Goal: Transaction & Acquisition: Purchase product/service

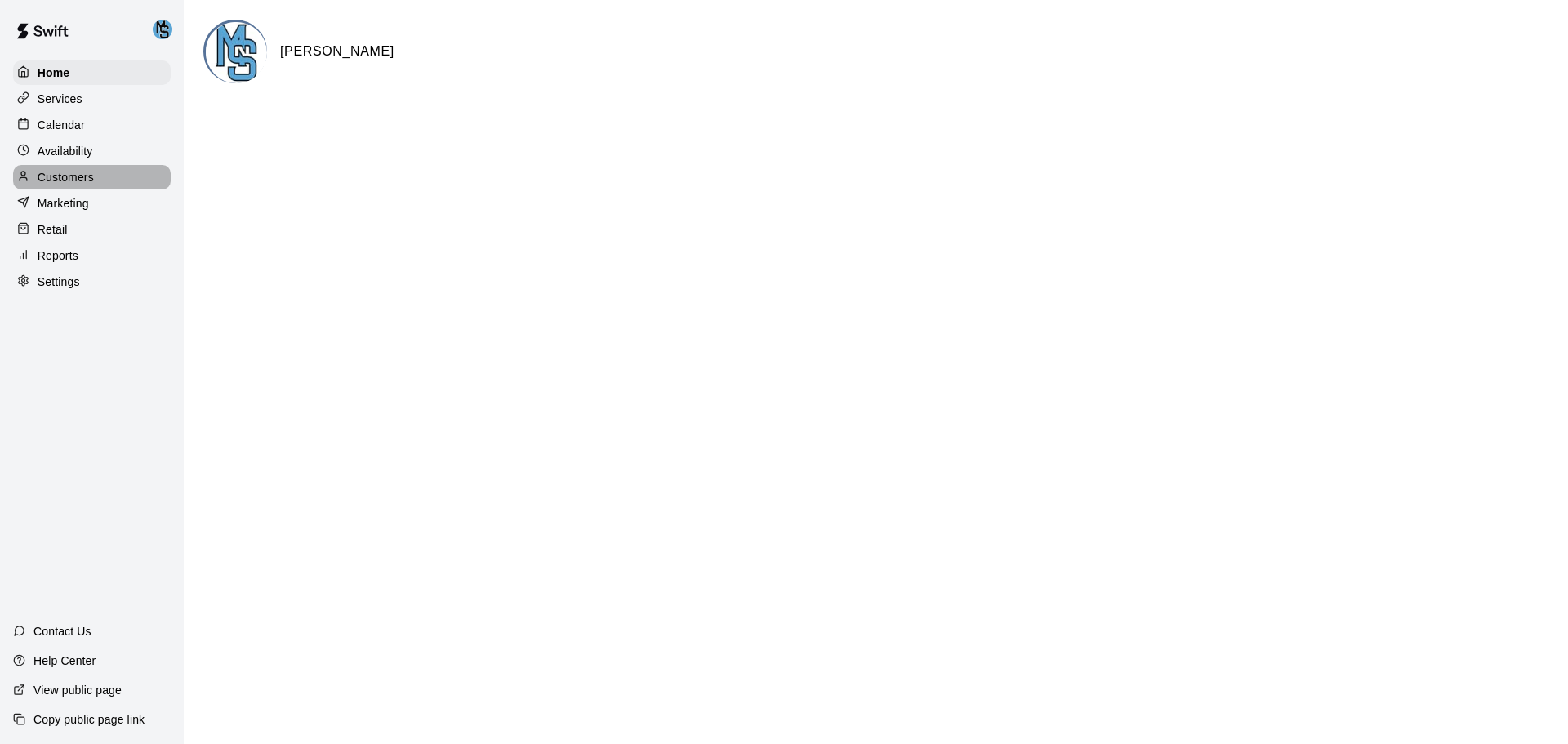
click at [74, 179] on p "Customers" at bounding box center [65, 177] width 57 height 17
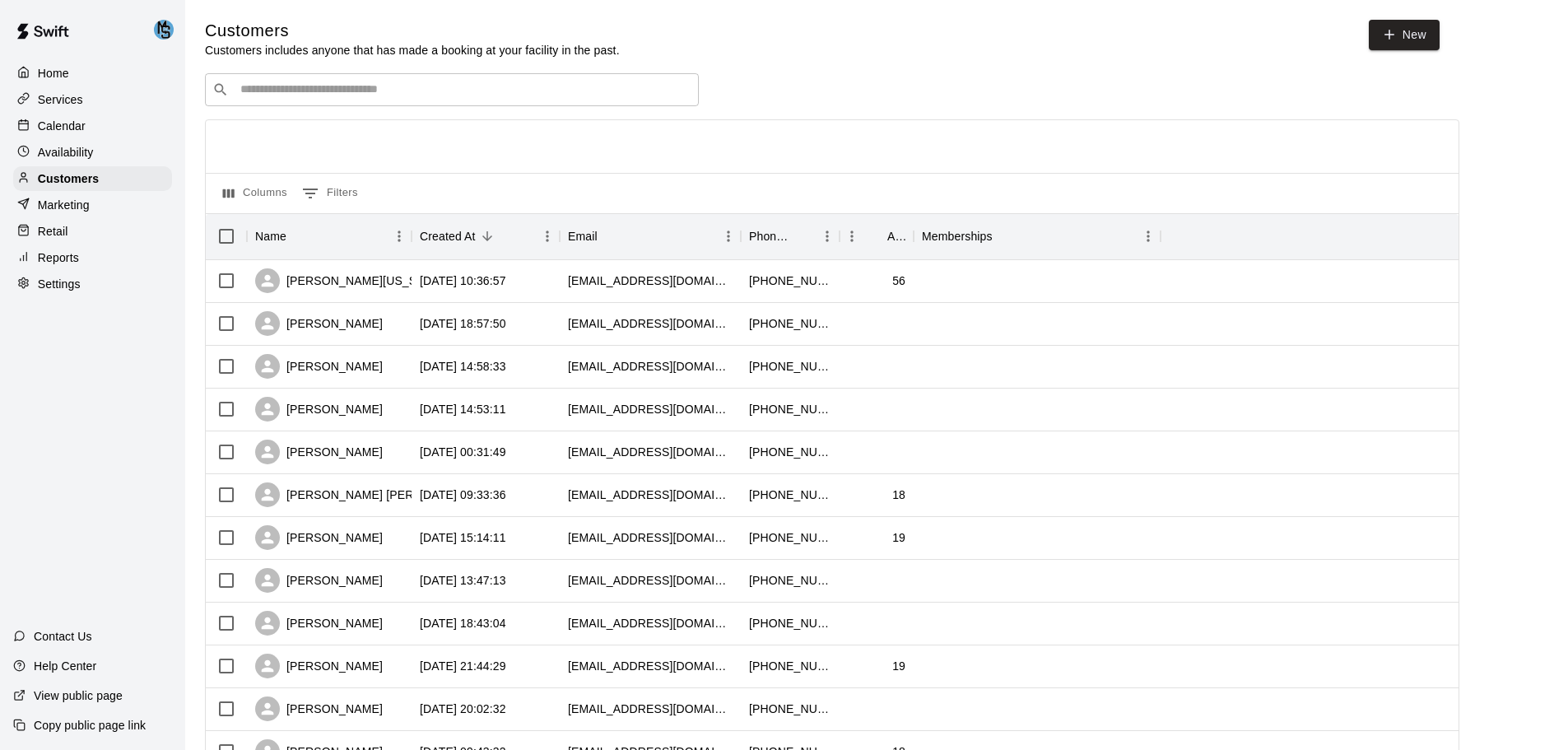
click at [66, 237] on p "Retail" at bounding box center [52, 231] width 31 height 17
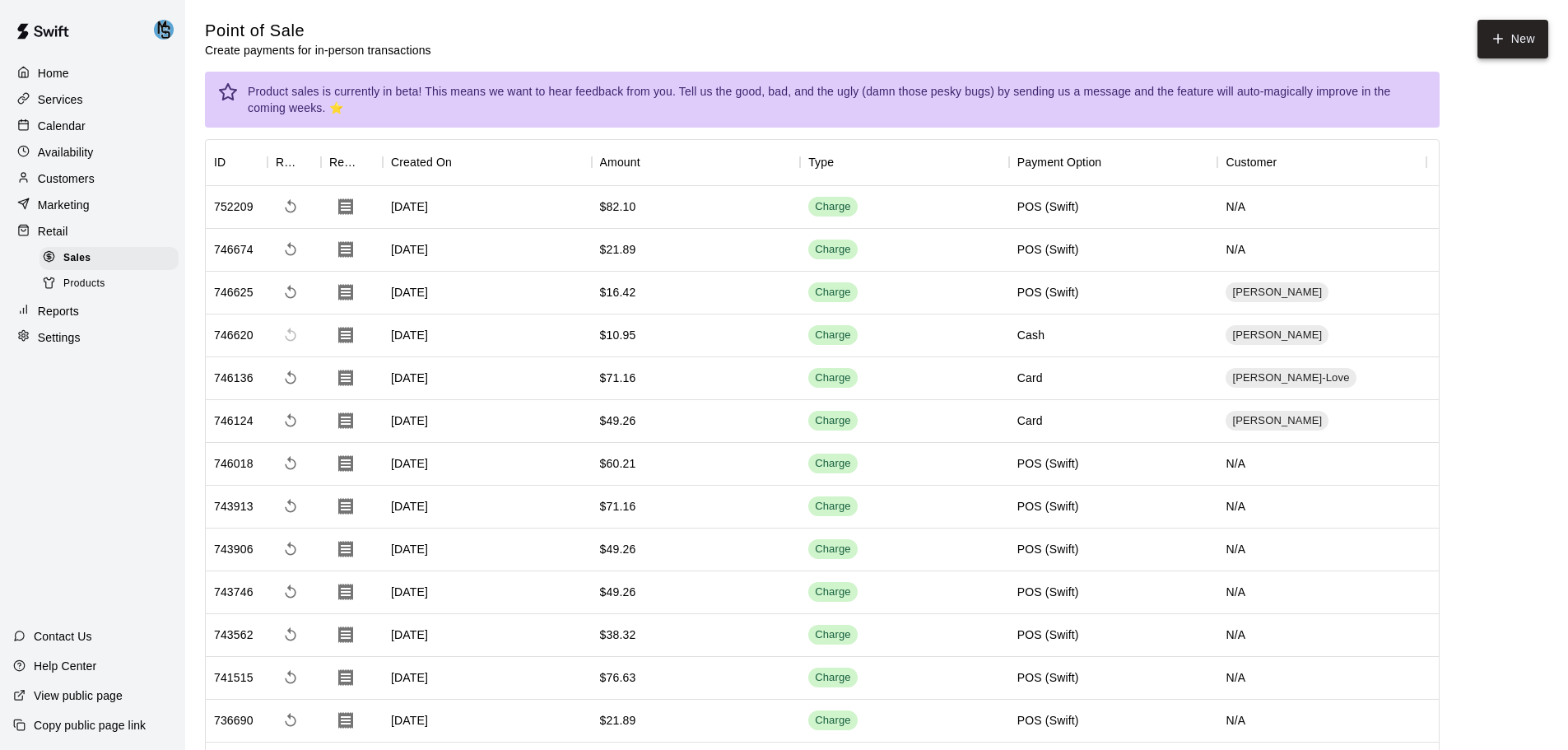
click at [1540, 50] on button "New" at bounding box center [1514, 38] width 71 height 38
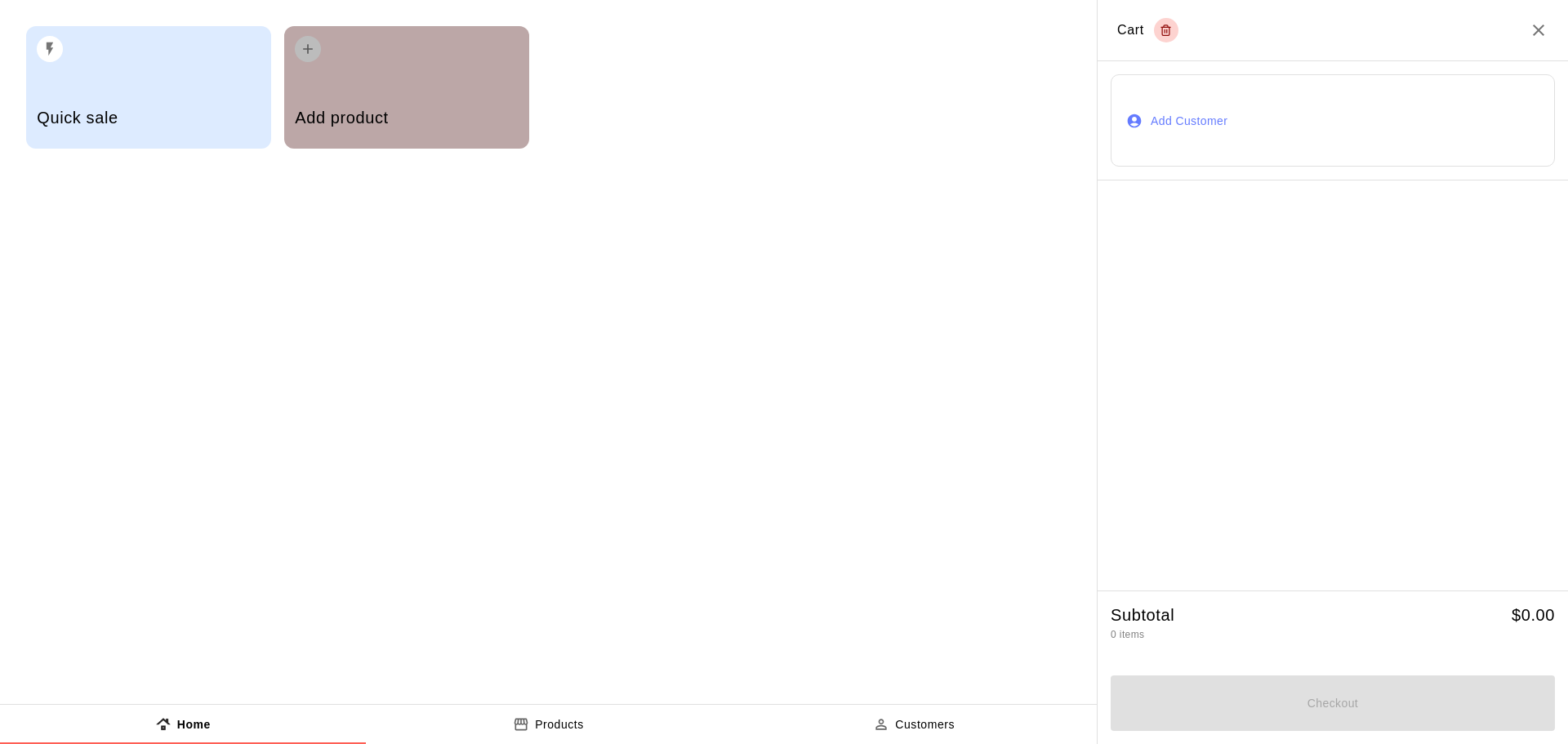
click at [384, 59] on div "button" at bounding box center [406, 44] width 223 height 36
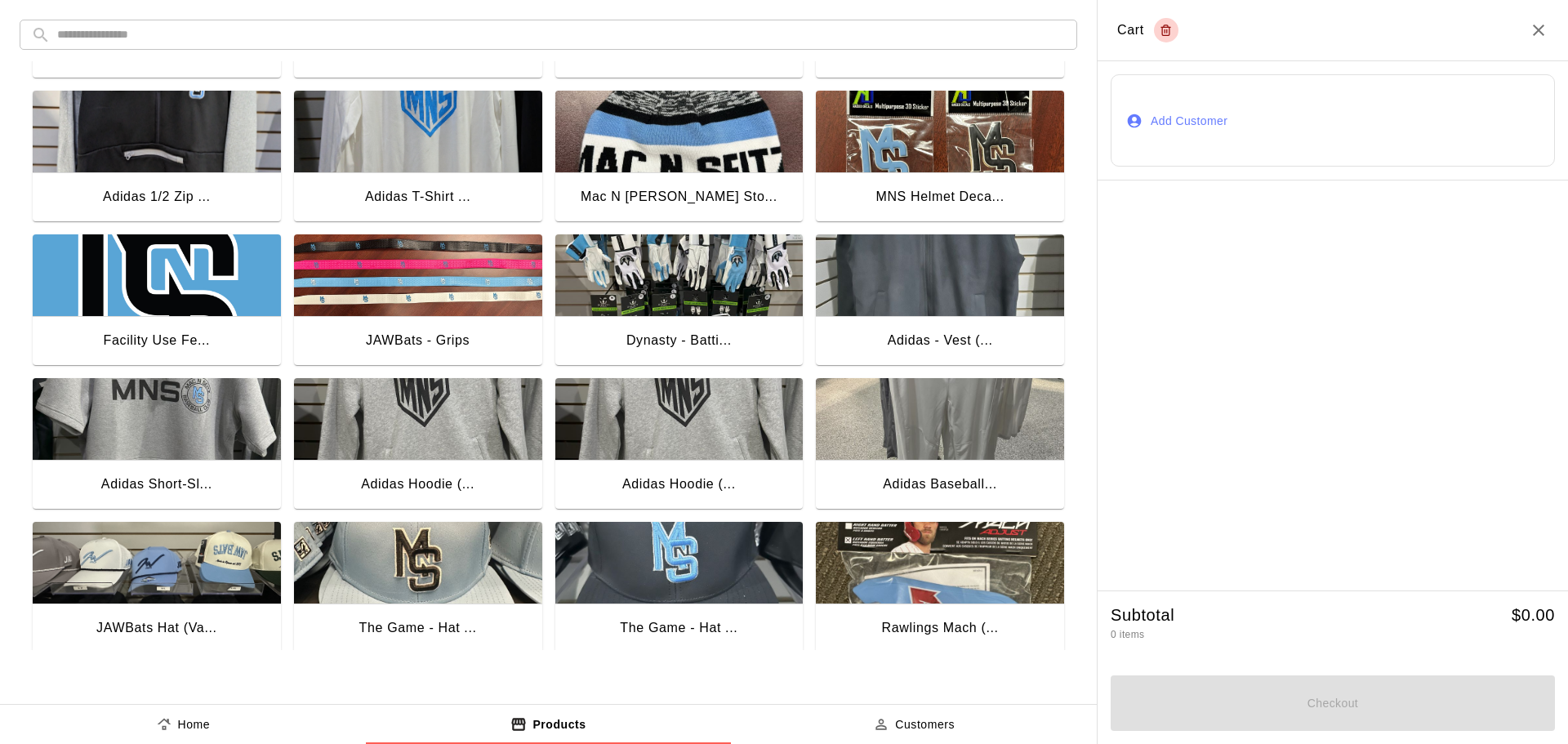
scroll to position [816, 0]
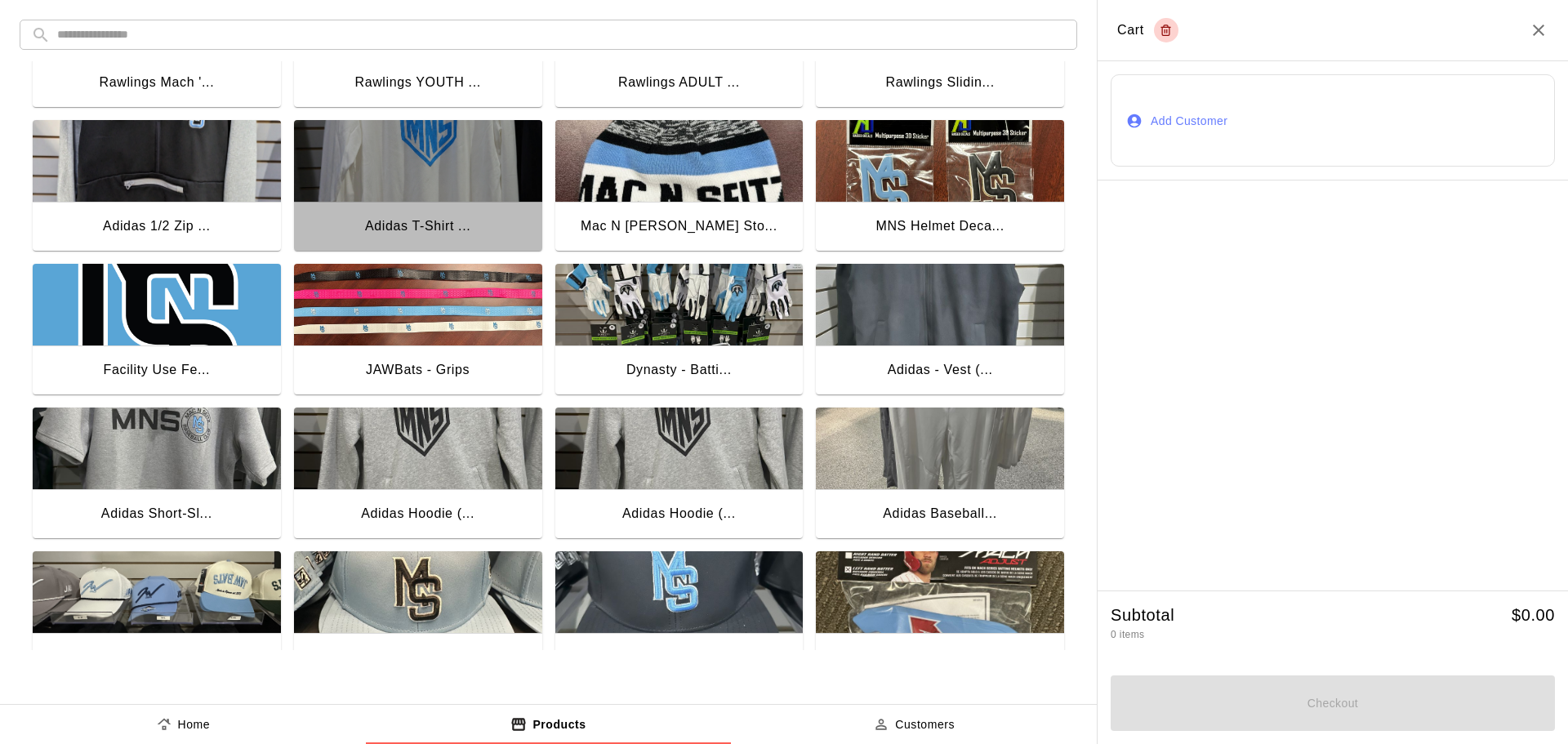
click at [437, 183] on img "button" at bounding box center [418, 160] width 249 height 82
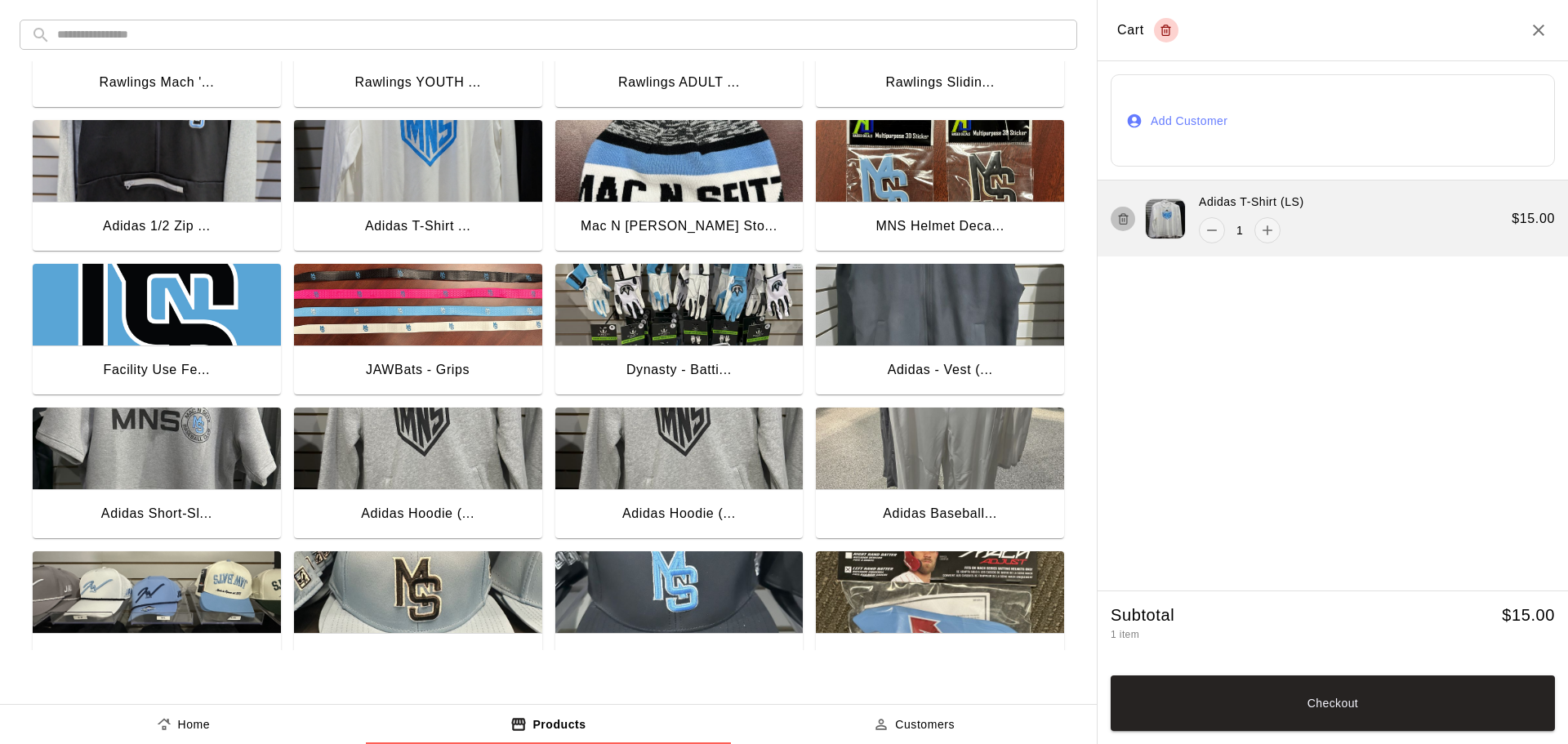
click at [1126, 224] on icon "button" at bounding box center [1123, 219] width 7 height 8
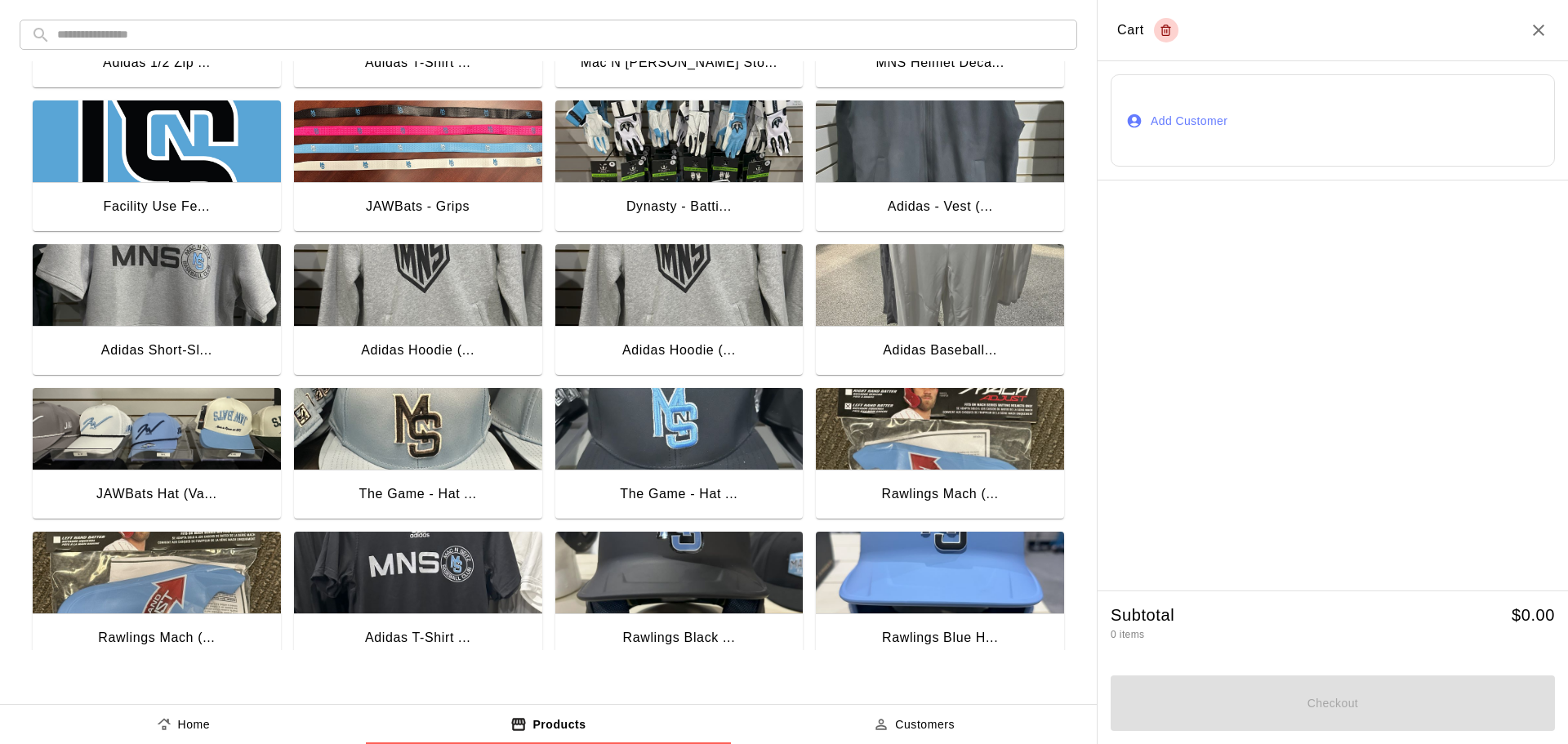
scroll to position [1005, 0]
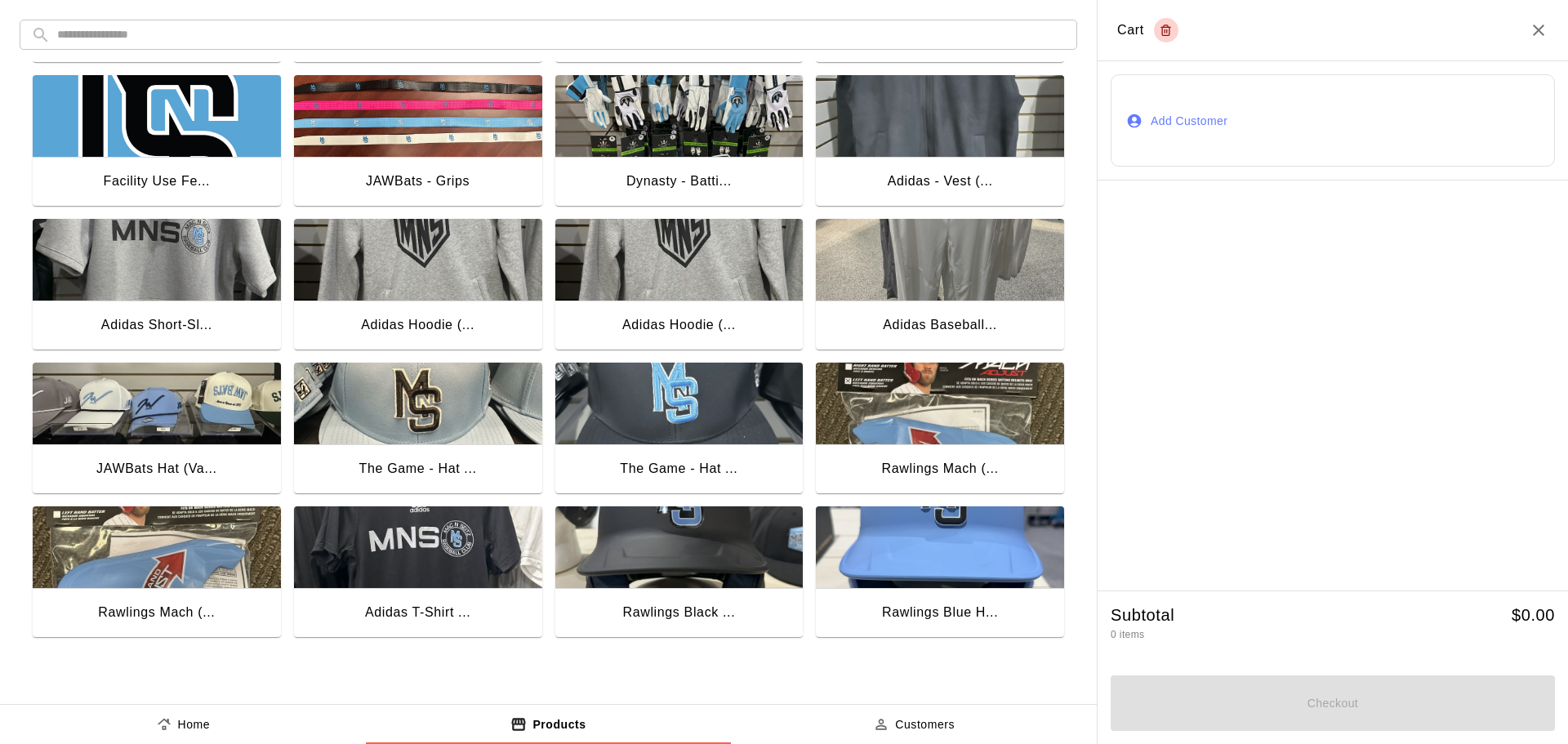
click at [421, 581] on img "button" at bounding box center [418, 547] width 249 height 82
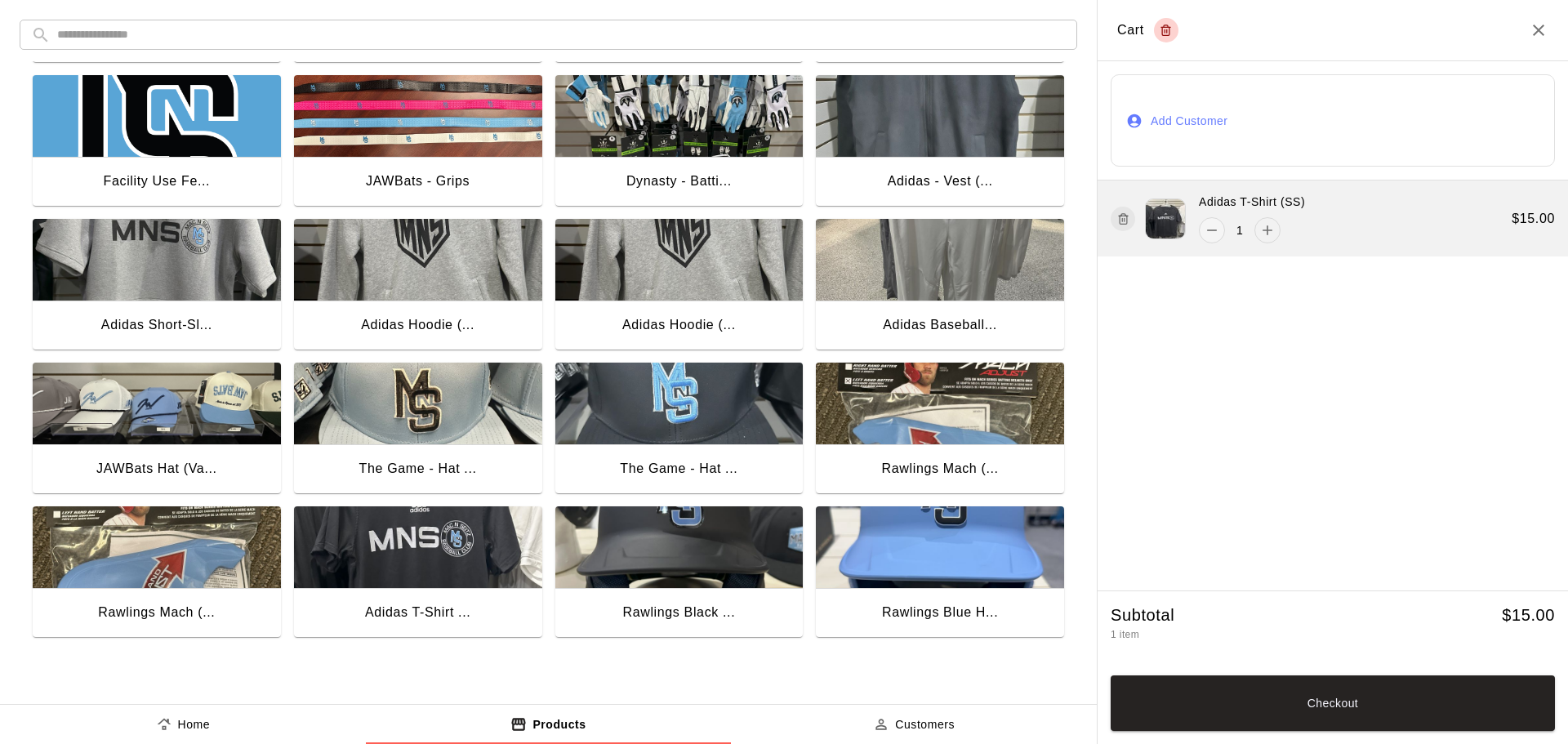
click at [1268, 224] on icon "add" at bounding box center [1267, 230] width 17 height 17
click at [1270, 224] on icon "add" at bounding box center [1267, 230] width 17 height 17
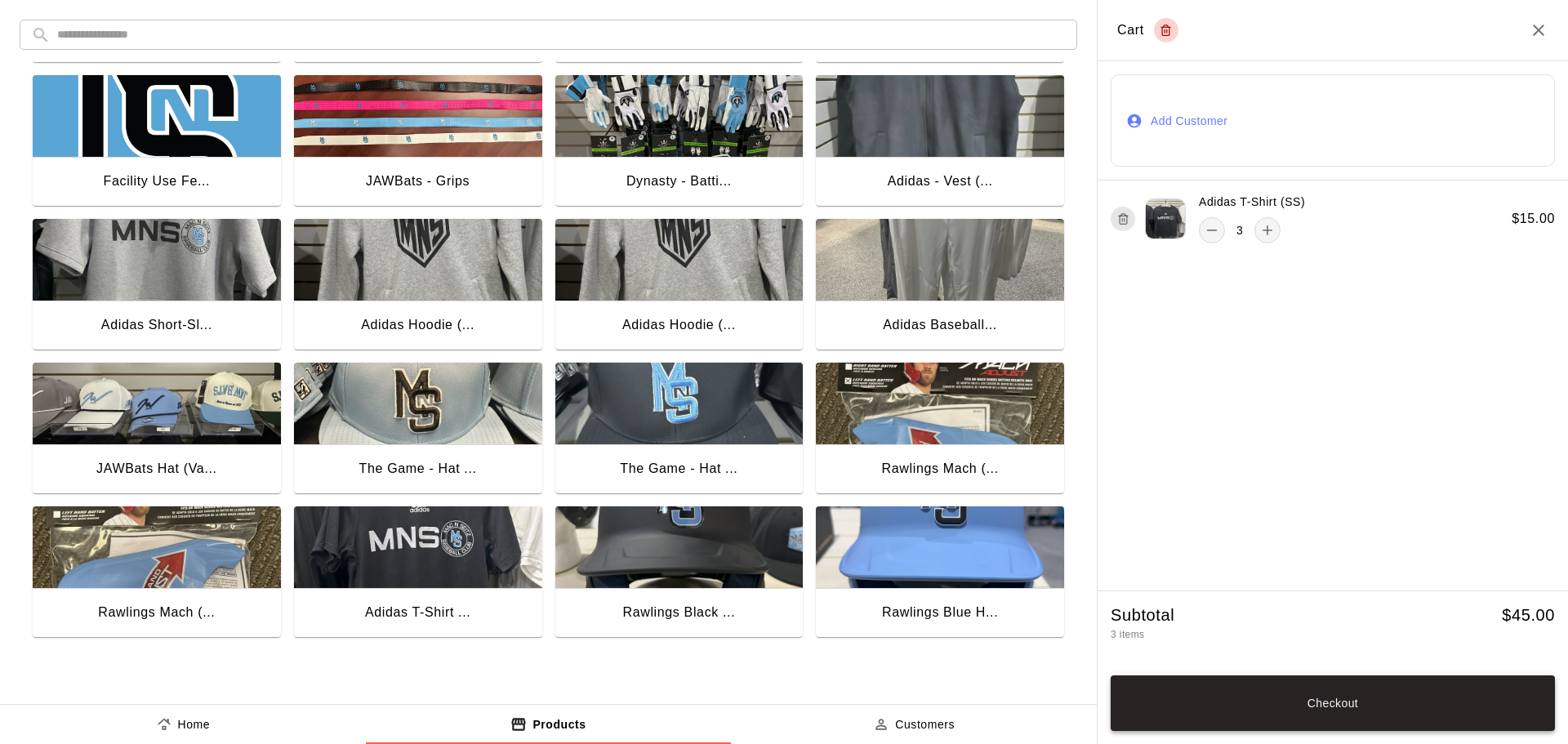
click at [1328, 705] on button "Checkout" at bounding box center [1332, 703] width 444 height 56
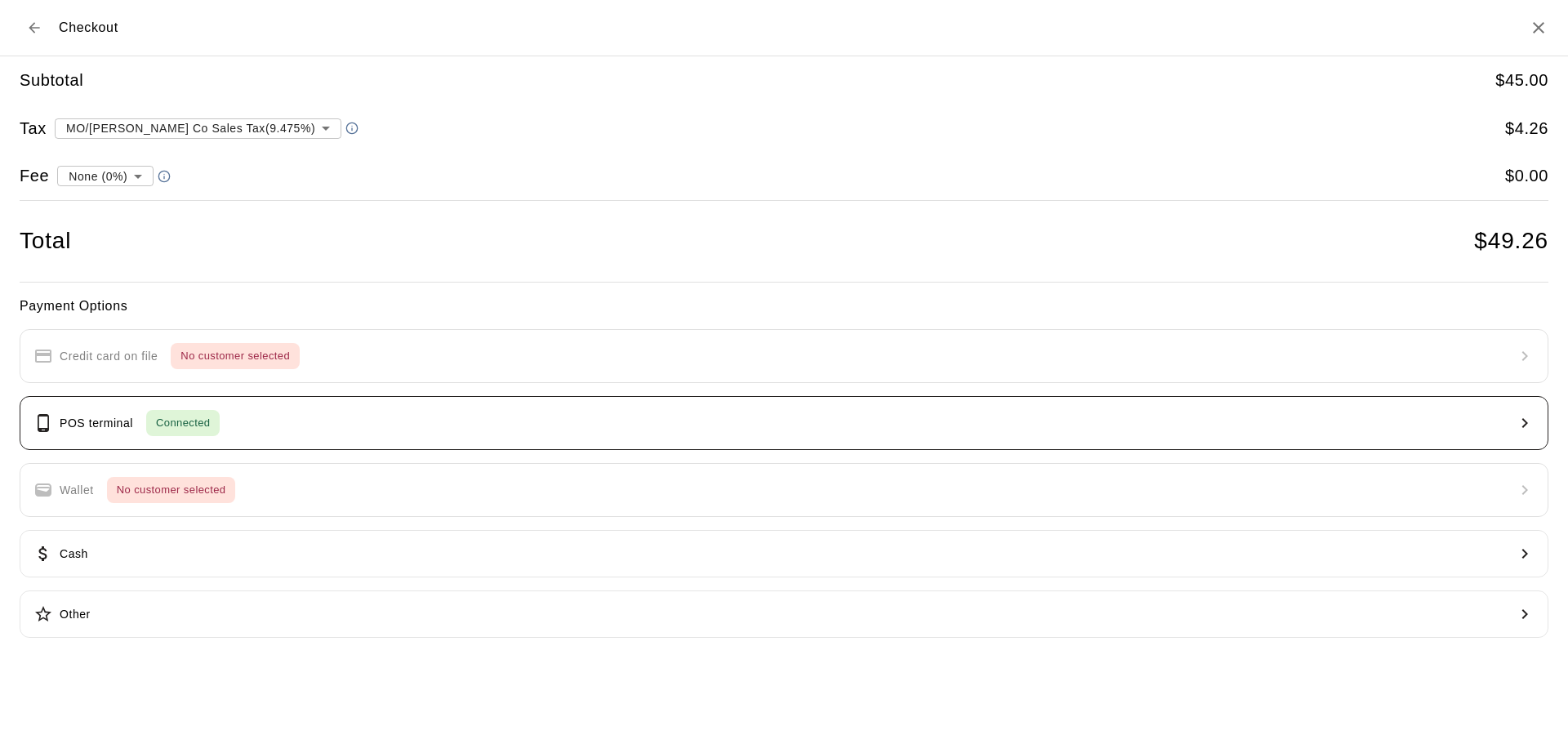
click at [153, 429] on span "Connected" at bounding box center [183, 423] width 73 height 19
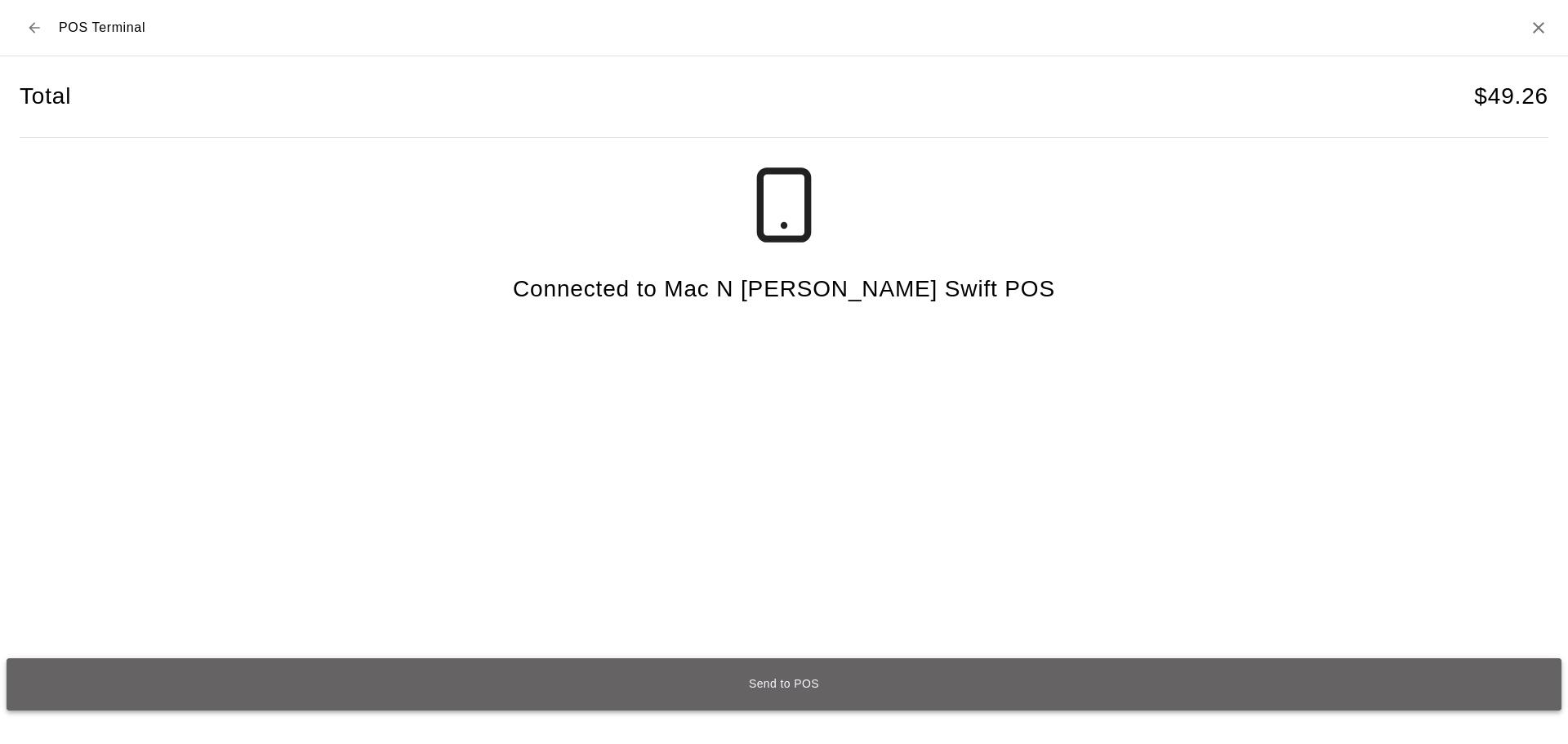
click at [1123, 669] on button "Send to POS" at bounding box center [784, 684] width 1555 height 52
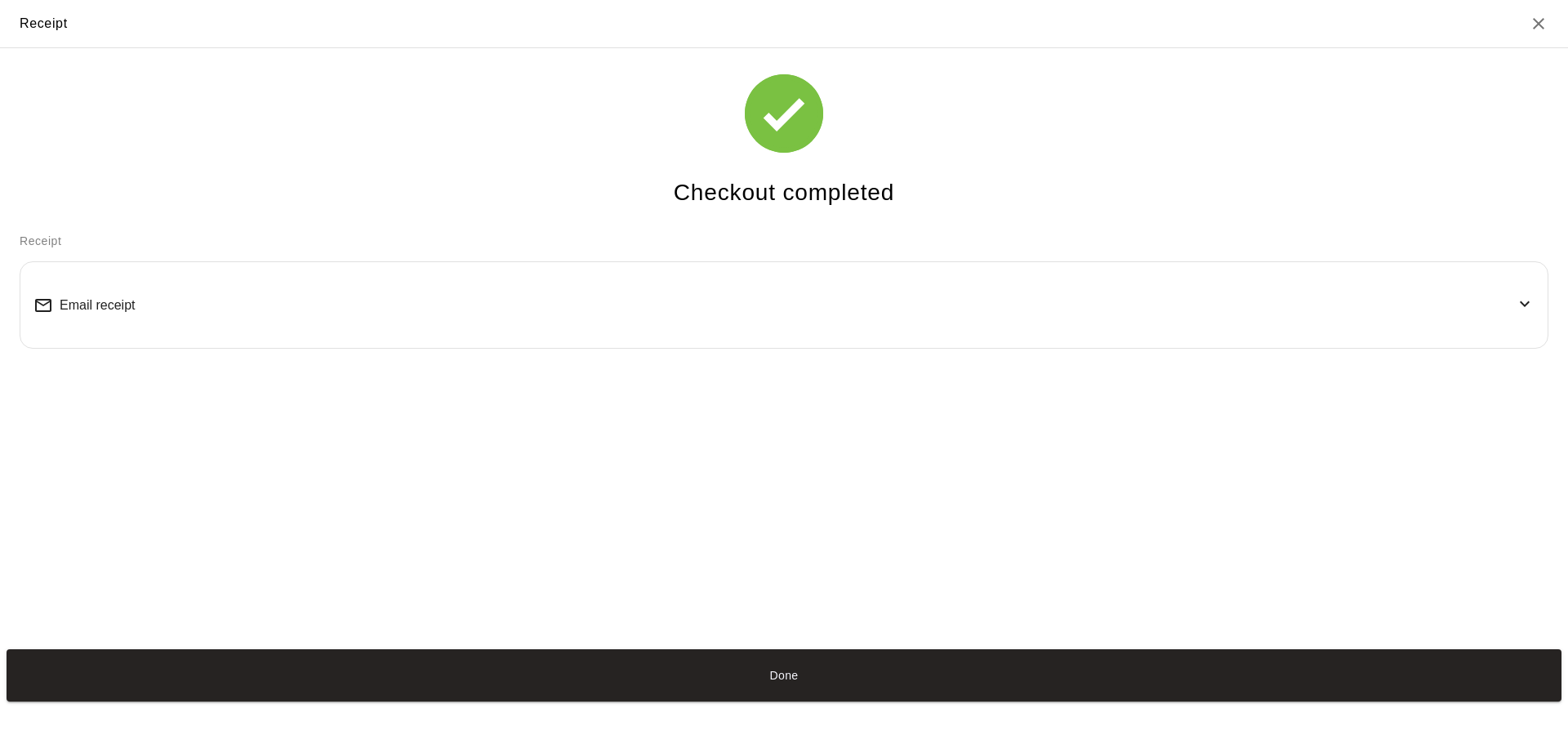
click at [772, 683] on button "Done" at bounding box center [784, 675] width 1555 height 52
click at [783, 671] on button "Done" at bounding box center [784, 675] width 1555 height 52
click at [809, 687] on button "Done" at bounding box center [784, 675] width 1555 height 52
click at [767, 663] on button "Done" at bounding box center [784, 675] width 1555 height 52
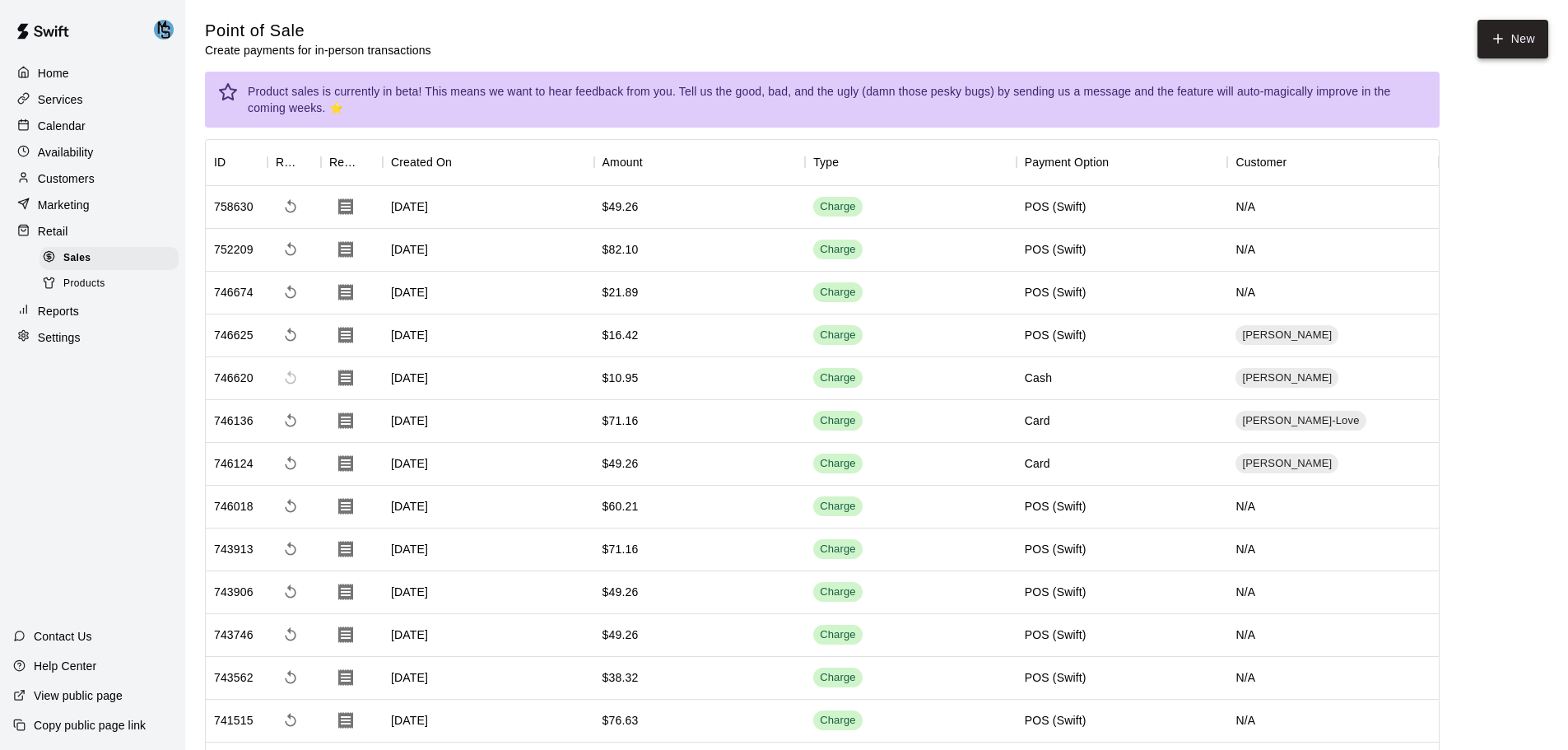
click at [1523, 40] on button "New" at bounding box center [1514, 38] width 71 height 38
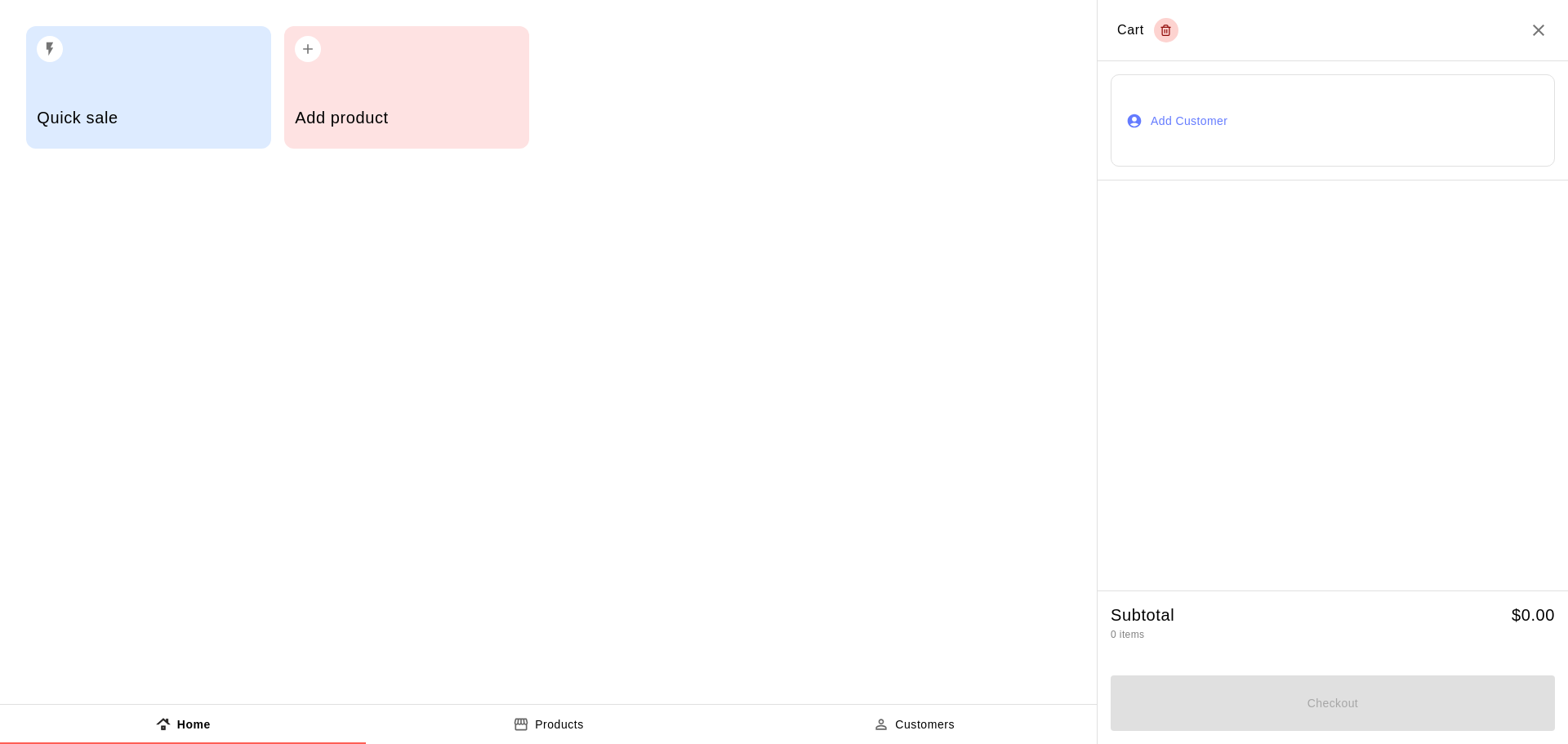
click at [406, 91] on div "Add product" at bounding box center [406, 120] width 223 height 58
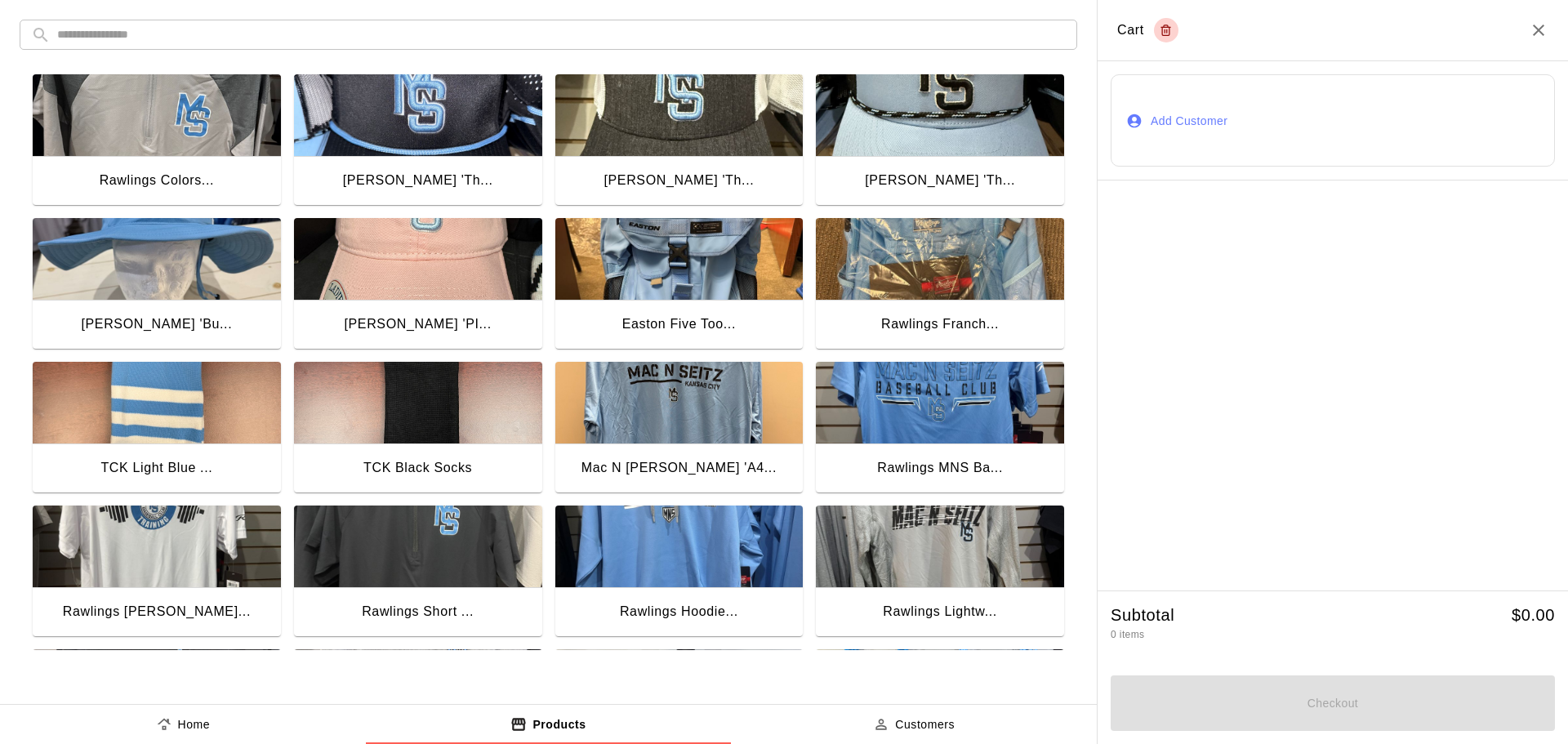
click at [646, 403] on img "button" at bounding box center [679, 403] width 249 height 82
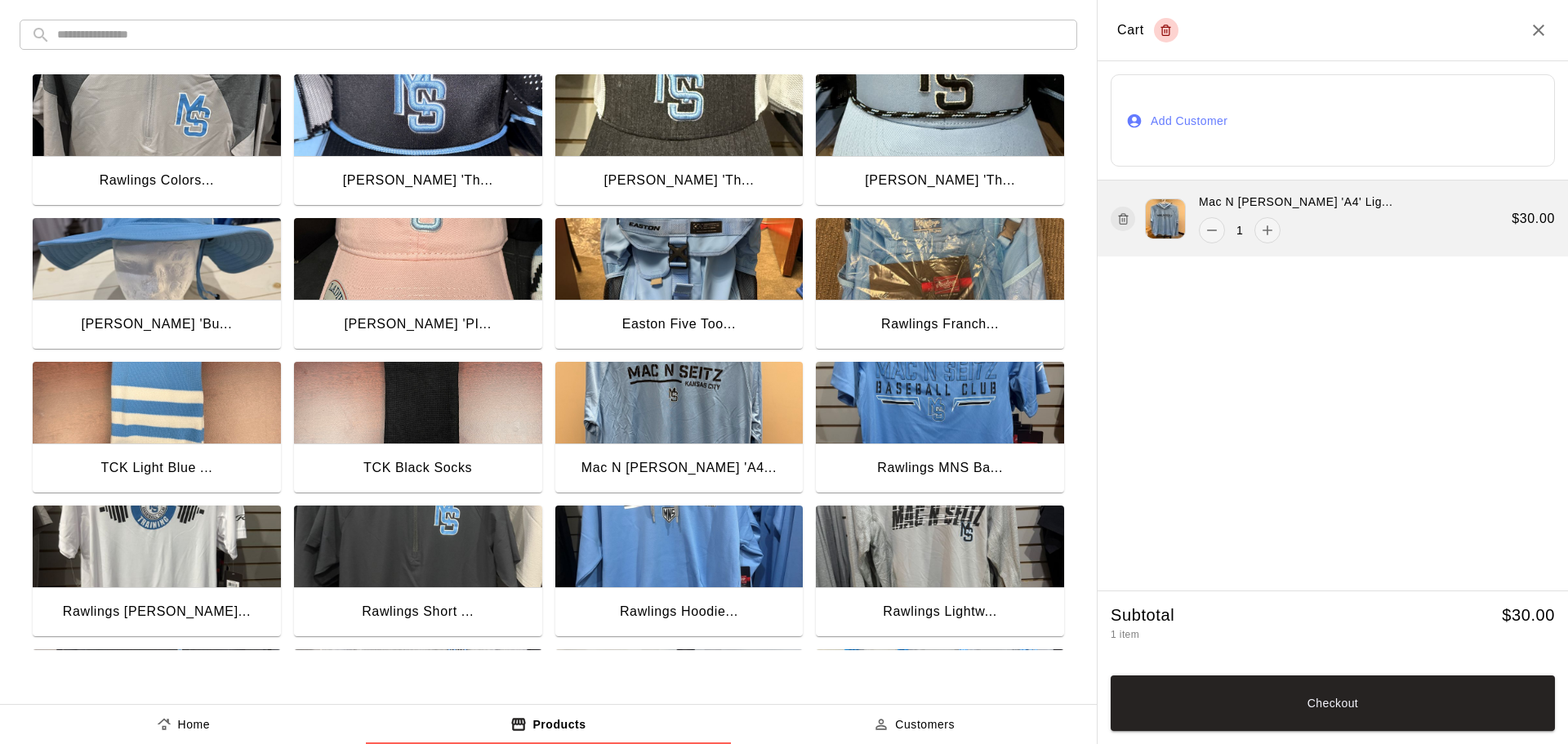
click at [1340, 215] on div "Mac N Seitz 'A4' Lig... 1 $ 30.00" at bounding box center [1332, 218] width 470 height 76
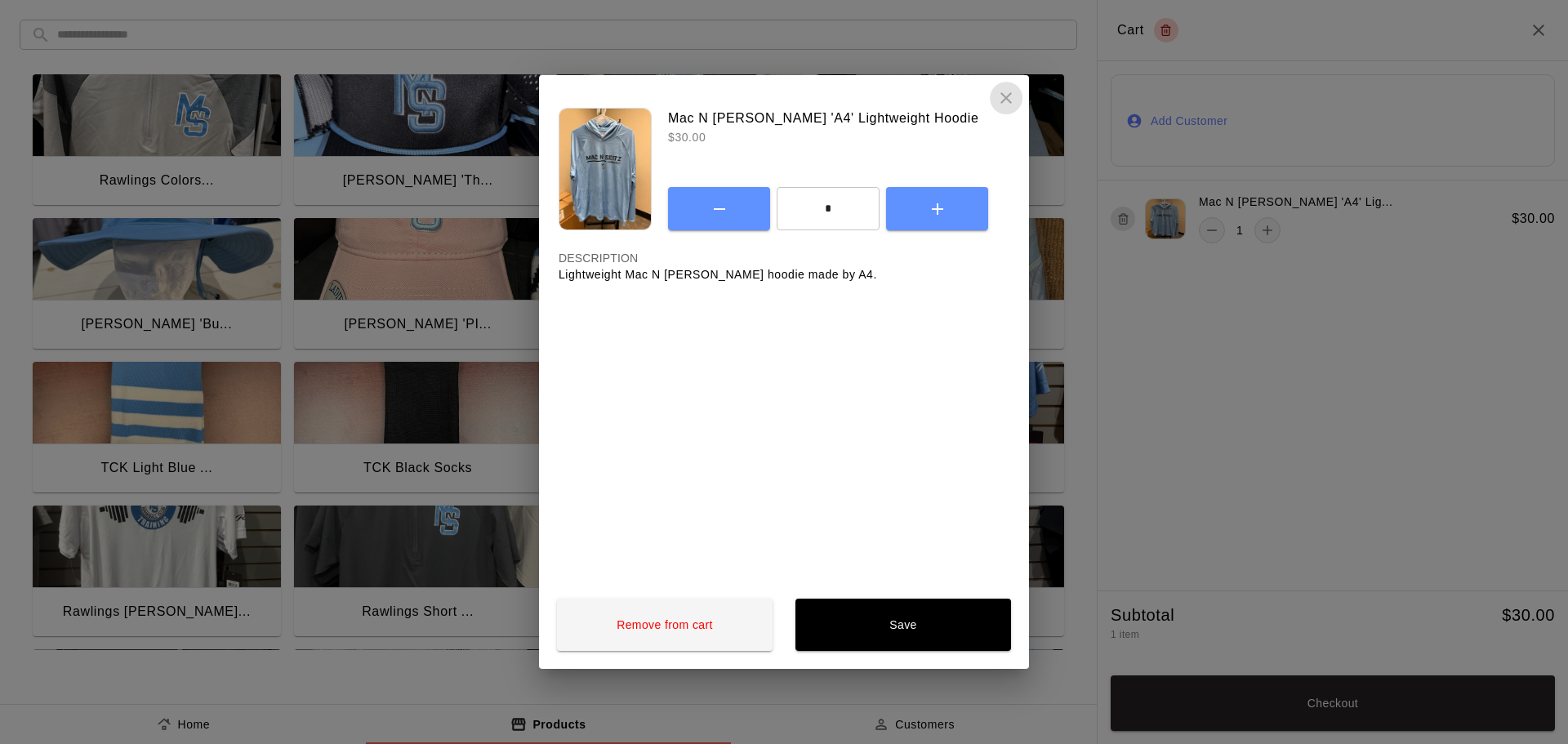
click at [1020, 104] on button "close" at bounding box center [1006, 97] width 32 height 32
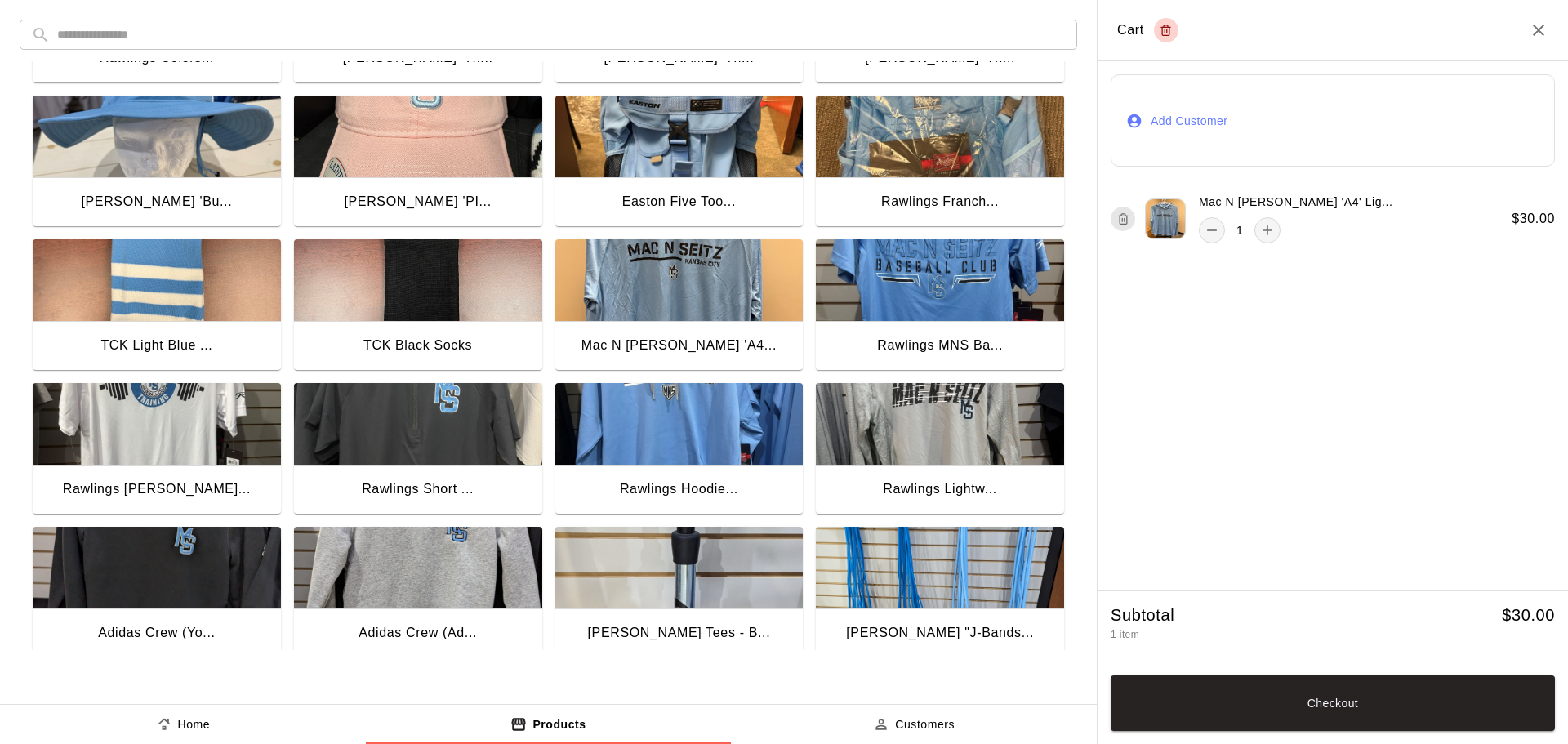
scroll to position [245, 0]
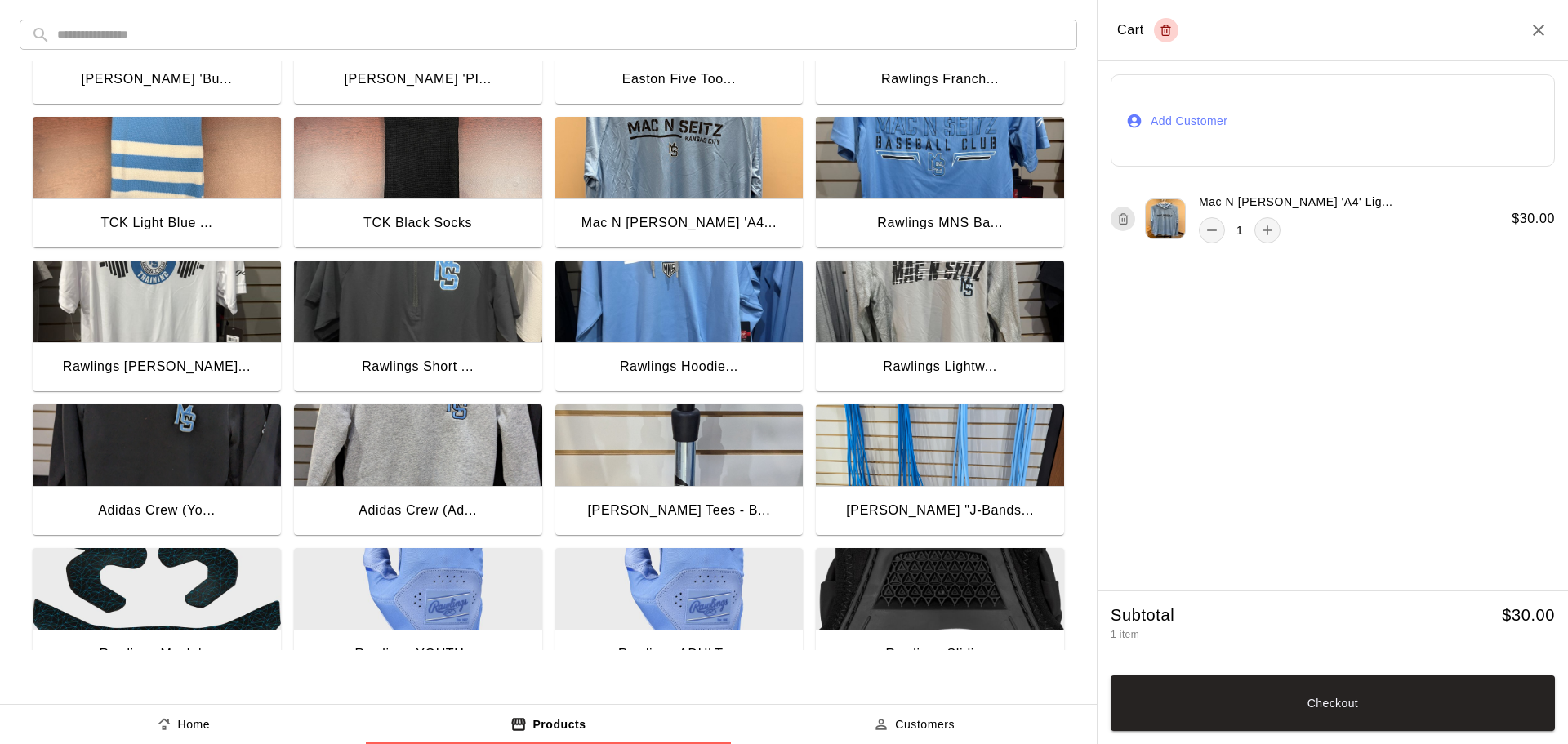
click at [448, 314] on img "button" at bounding box center [418, 301] width 249 height 82
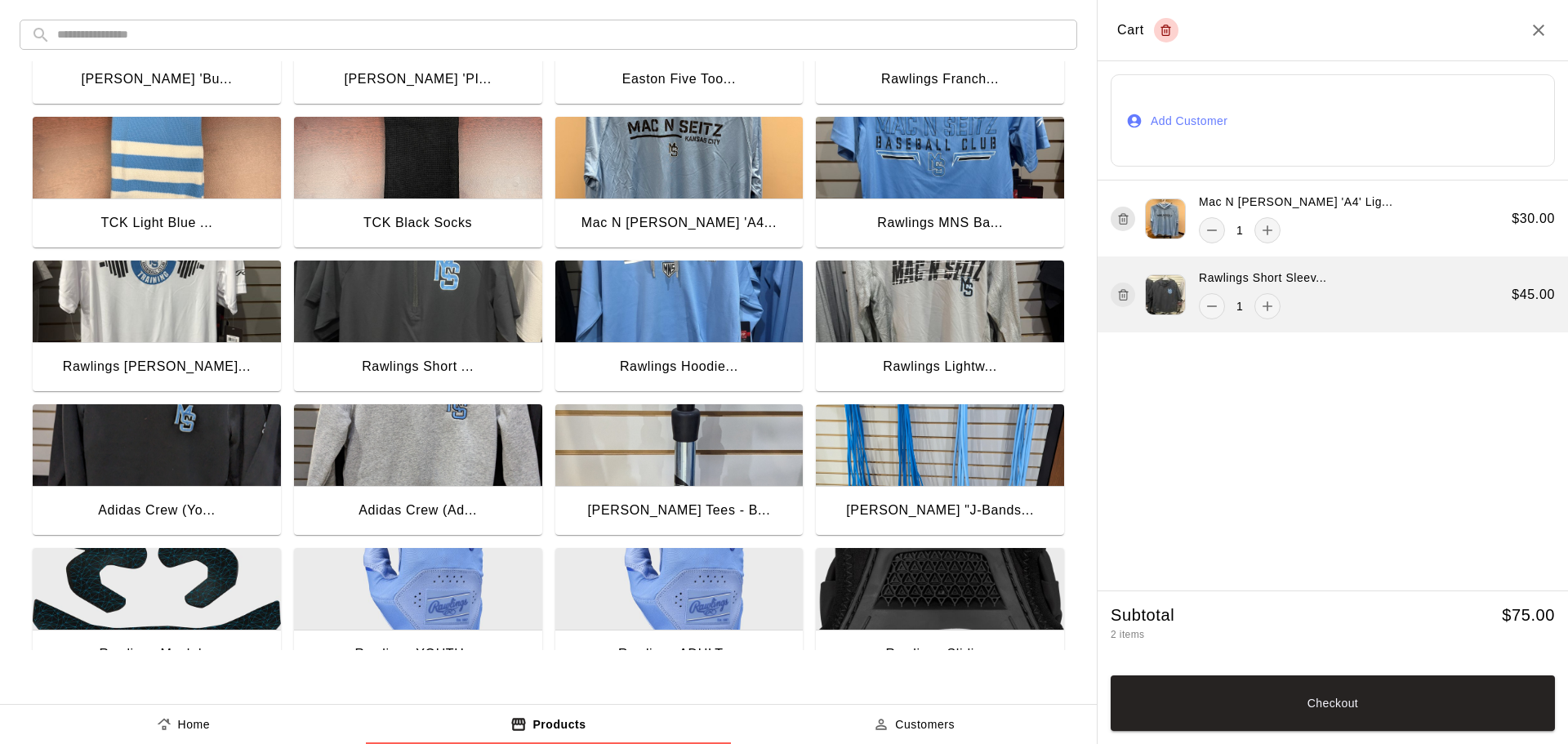
click at [1402, 294] on div "Rawlings Short Sleev... 1 $ 45.00" at bounding box center [1332, 294] width 470 height 76
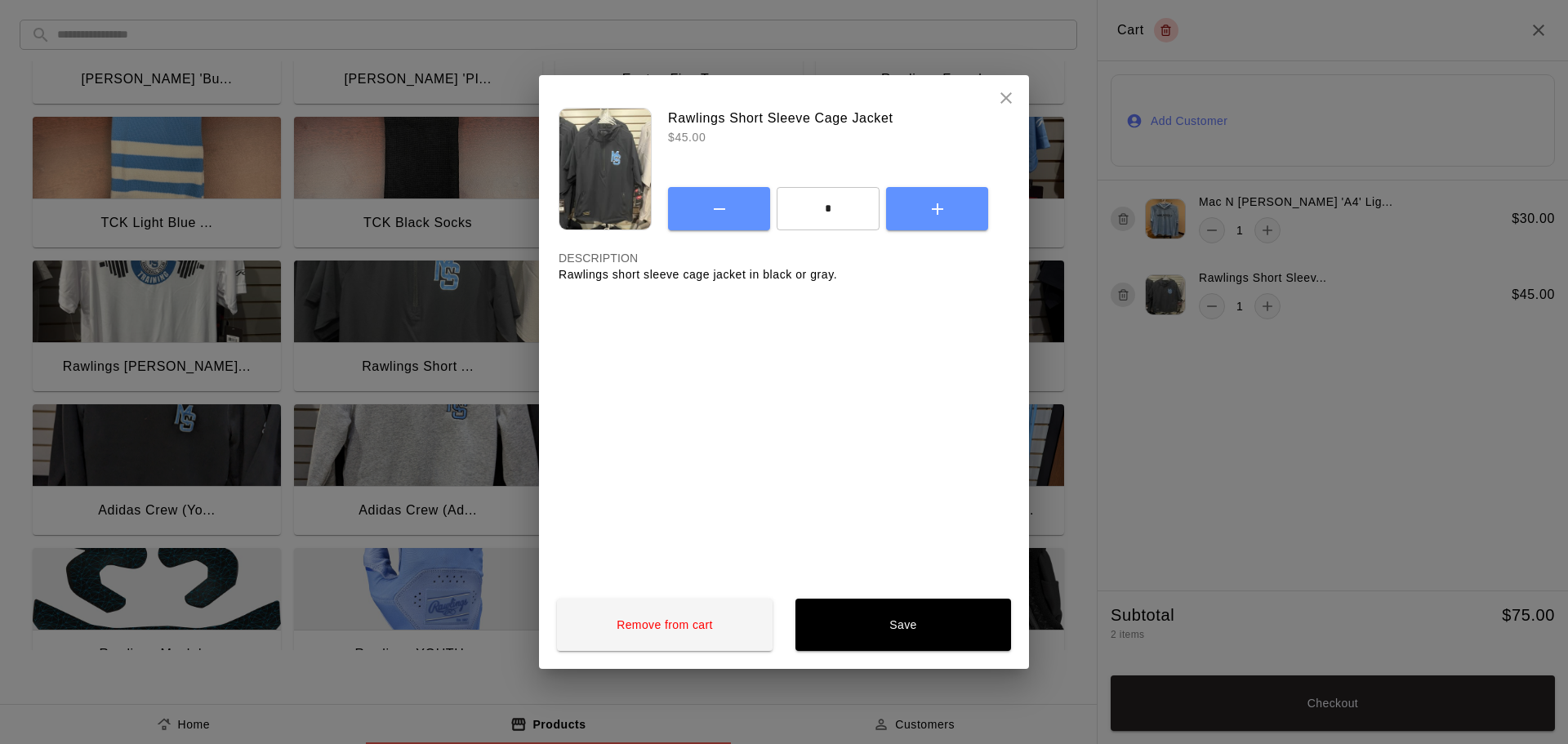
click at [1008, 105] on icon "close" at bounding box center [1006, 97] width 19 height 19
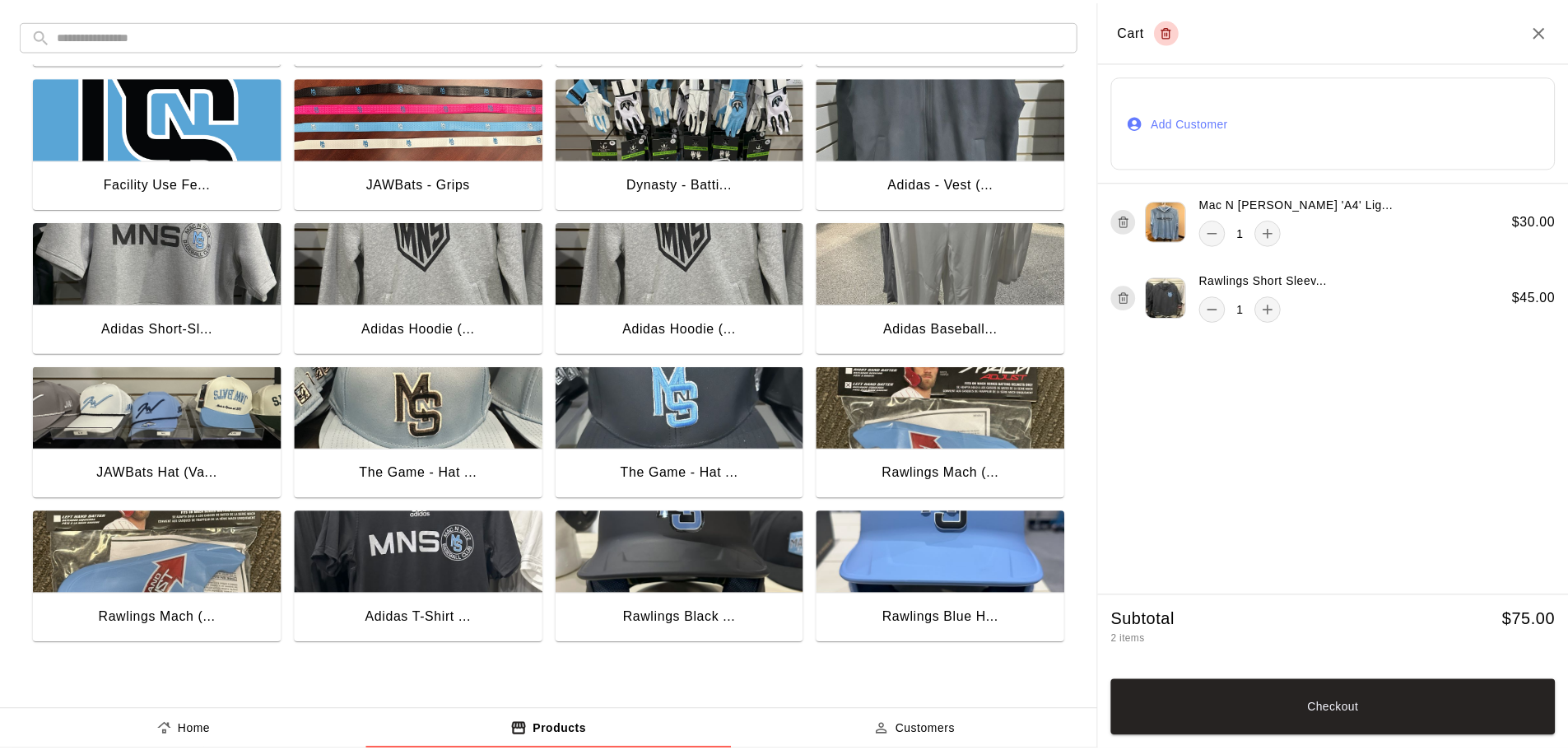
scroll to position [1013, 0]
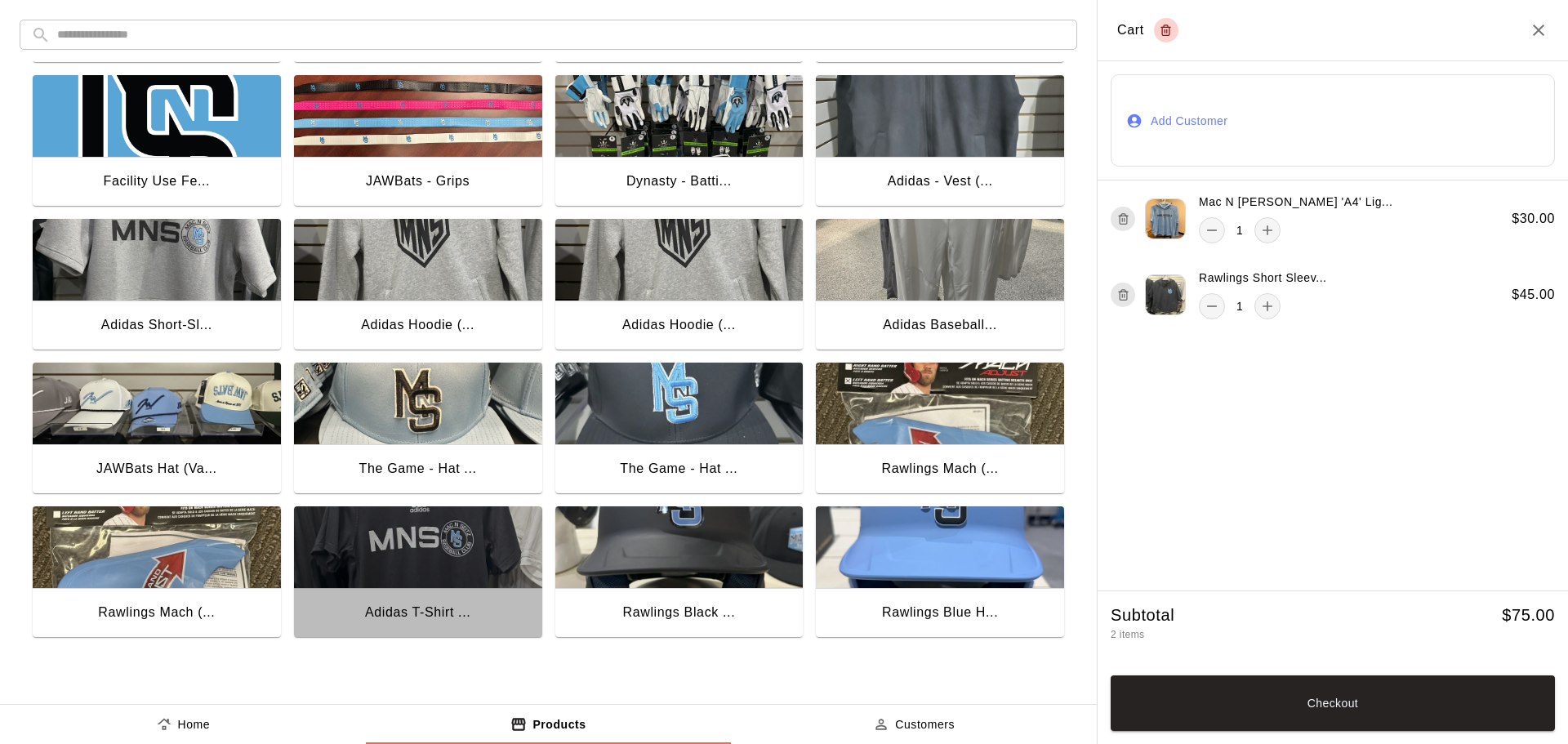
click at [371, 546] on img "button" at bounding box center [418, 547] width 249 height 82
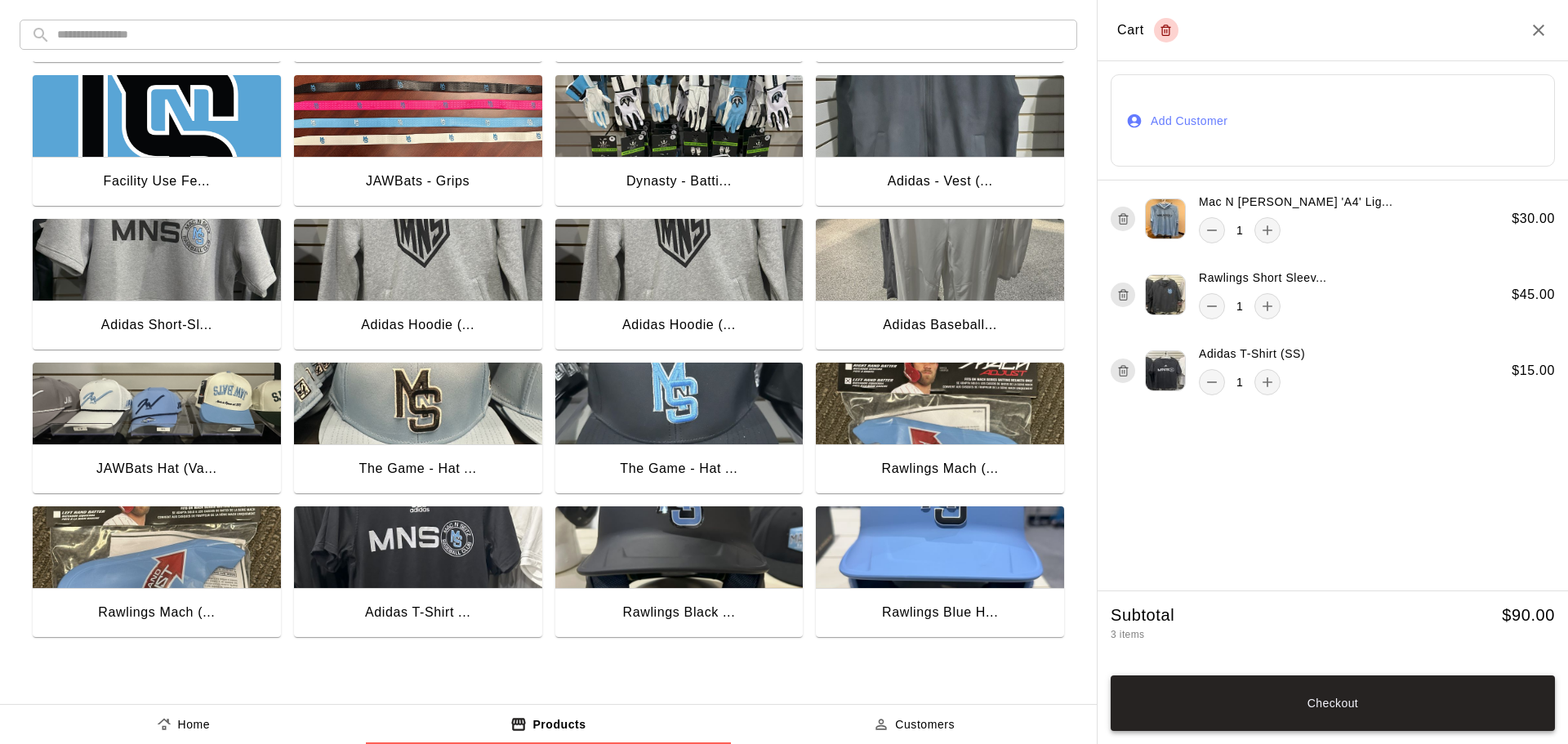
click at [1427, 711] on button "Checkout" at bounding box center [1332, 703] width 444 height 56
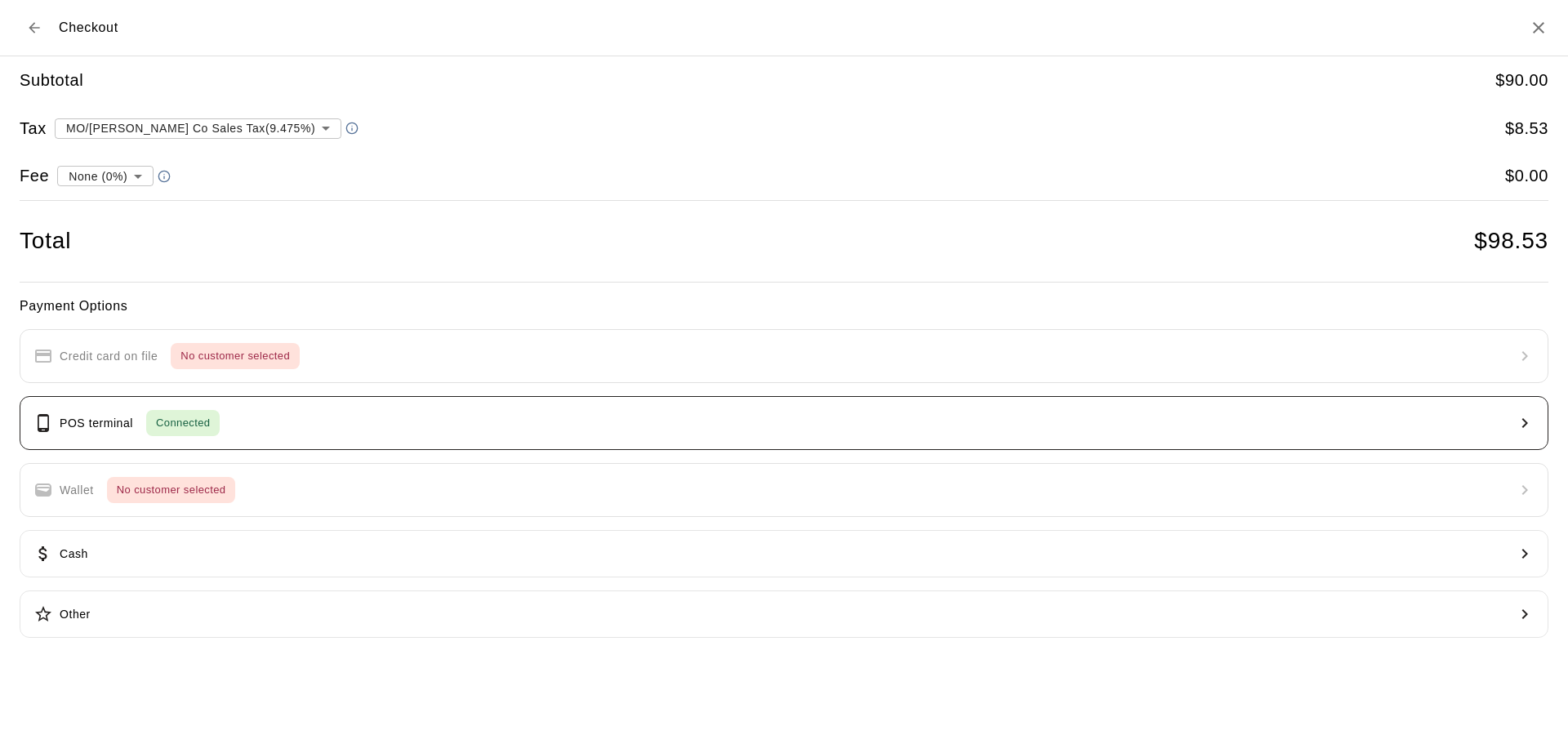
click at [305, 434] on button "POS terminal Connected" at bounding box center [783, 423] width 1528 height 54
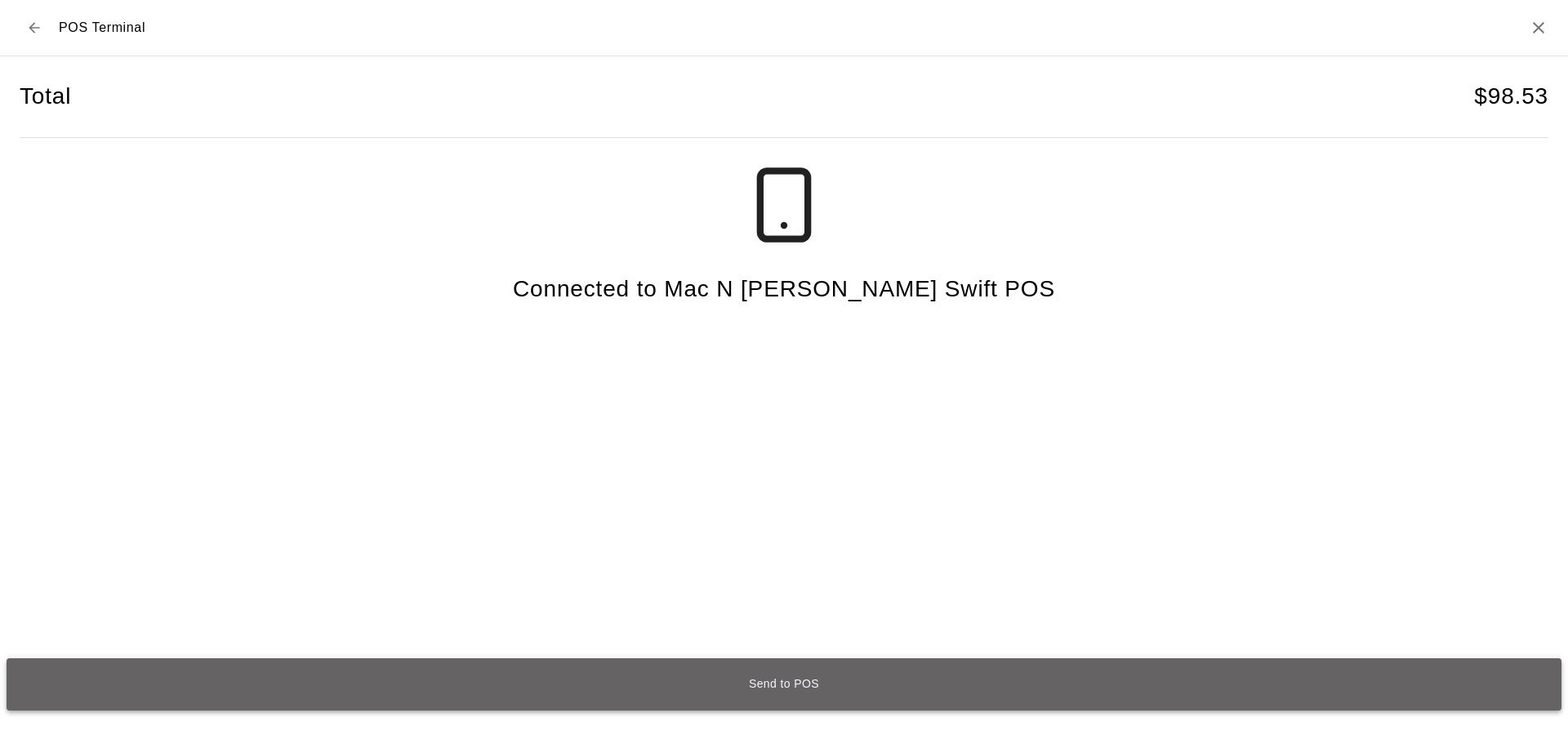
click at [804, 683] on button "Send to POS" at bounding box center [784, 684] width 1555 height 52
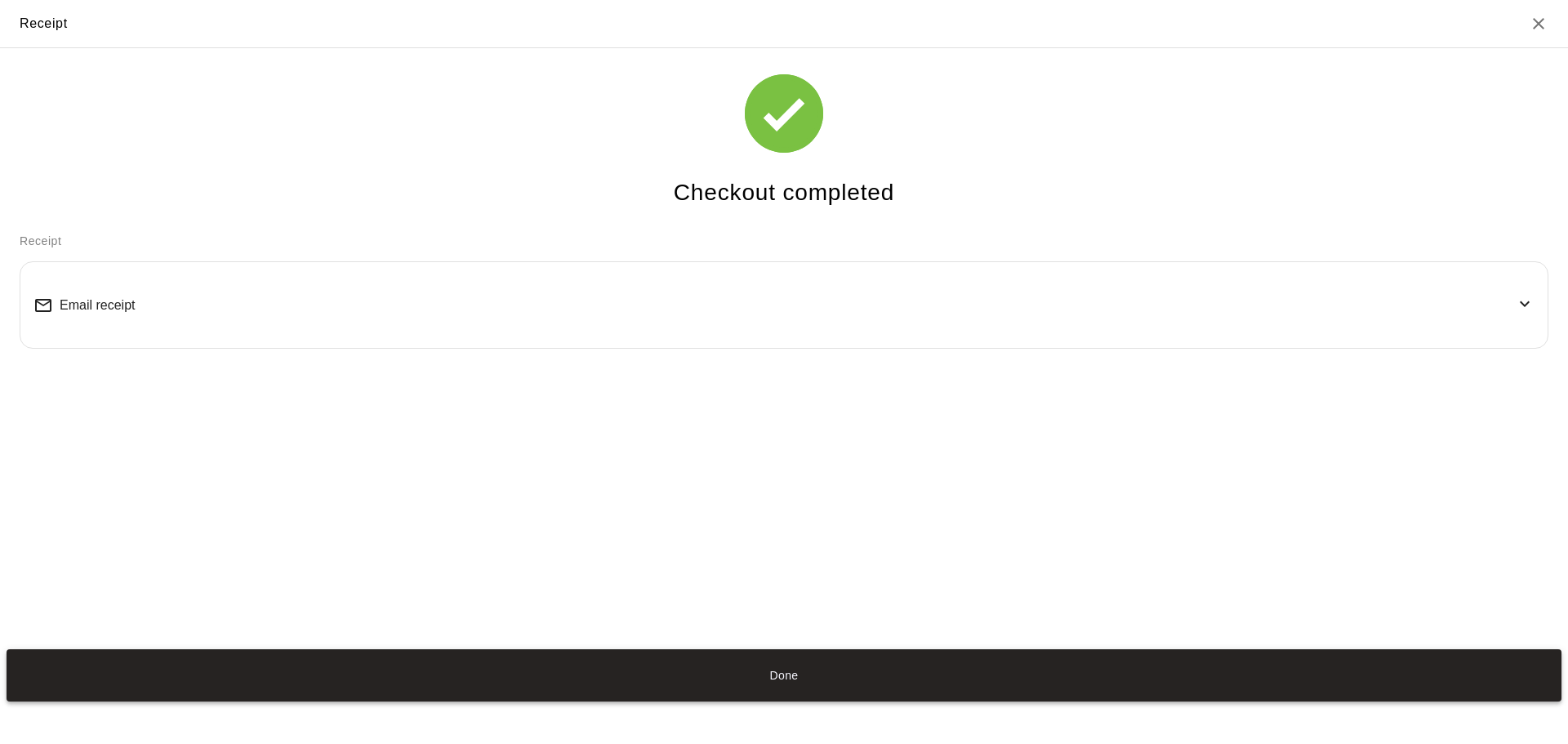
click at [781, 671] on button "Done" at bounding box center [784, 675] width 1555 height 52
click at [786, 689] on button "Done" at bounding box center [784, 675] width 1555 height 52
click at [783, 675] on button "Done" at bounding box center [784, 675] width 1555 height 52
click at [780, 671] on button "Done" at bounding box center [784, 675] width 1555 height 52
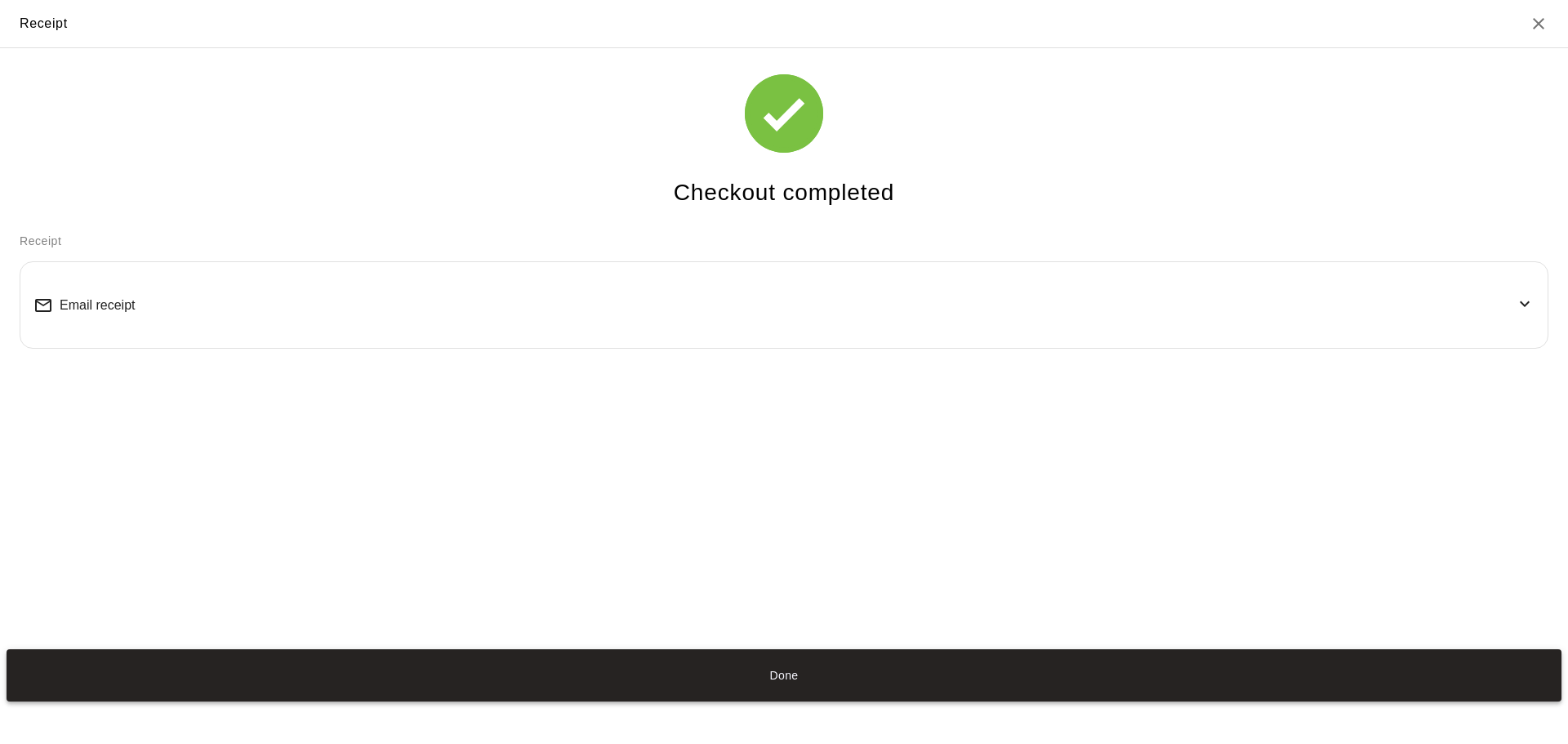
click at [783, 670] on button "Done" at bounding box center [784, 675] width 1555 height 52
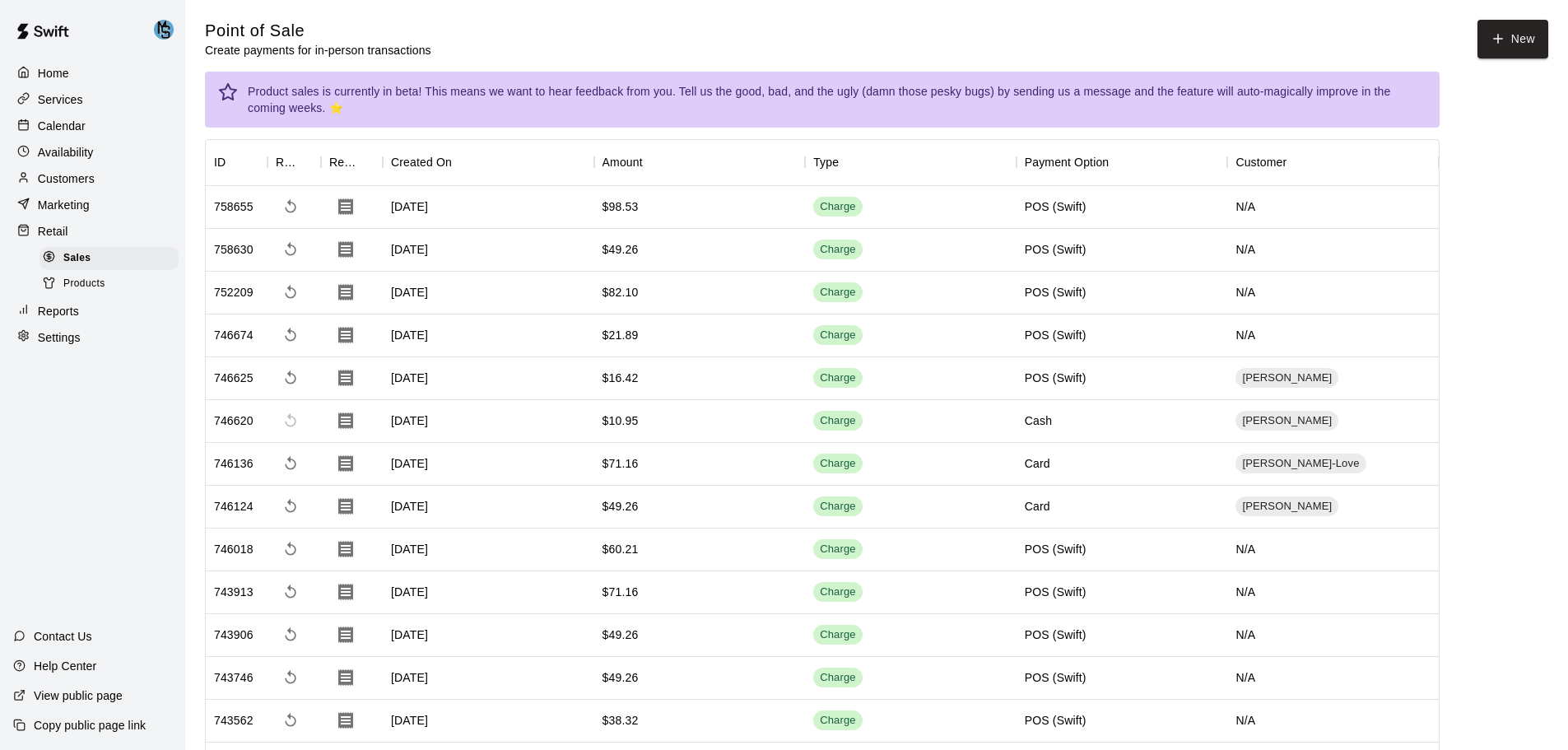
click at [662, 216] on div "$98.53" at bounding box center [700, 208] width 211 height 43
click at [349, 207] on icon "Download Receipt" at bounding box center [345, 206] width 20 height 20
click at [1245, 215] on div "N/A" at bounding box center [1333, 208] width 211 height 43
click at [1267, 153] on div "Customer" at bounding box center [1261, 162] width 51 height 46
click at [1268, 156] on div "Customer" at bounding box center [1261, 162] width 51 height 46
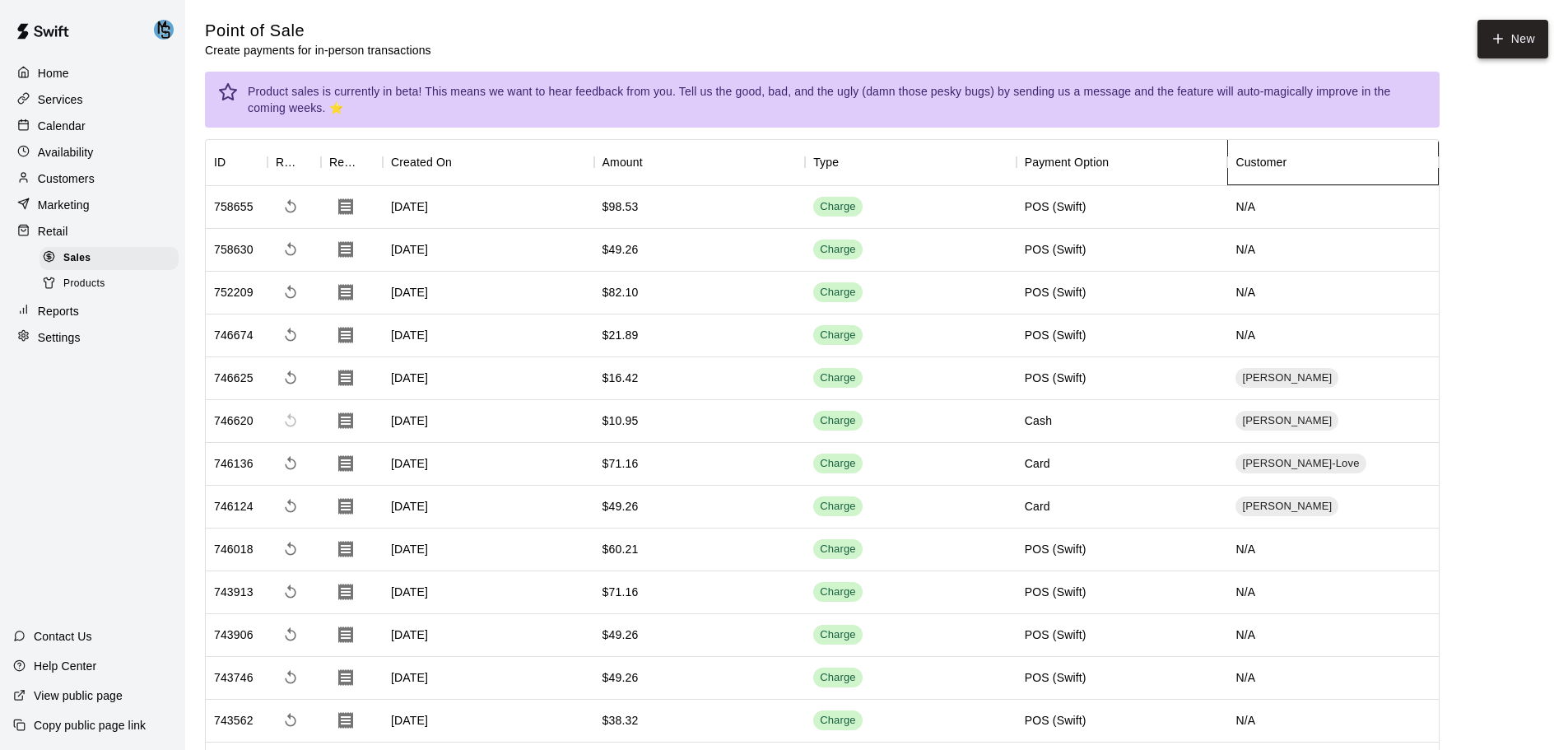
click at [1261, 159] on div "Customer" at bounding box center [1261, 162] width 51 height 46
click at [1444, 162] on icon "Menu" at bounding box center [1452, 163] width 17 height 17
click at [1435, 160] on icon "Customer" at bounding box center [1439, 162] width 20 height 20
click at [1444, 160] on icon "Menu" at bounding box center [1452, 163] width 17 height 17
click at [1503, 30] on button "New" at bounding box center [1514, 38] width 71 height 38
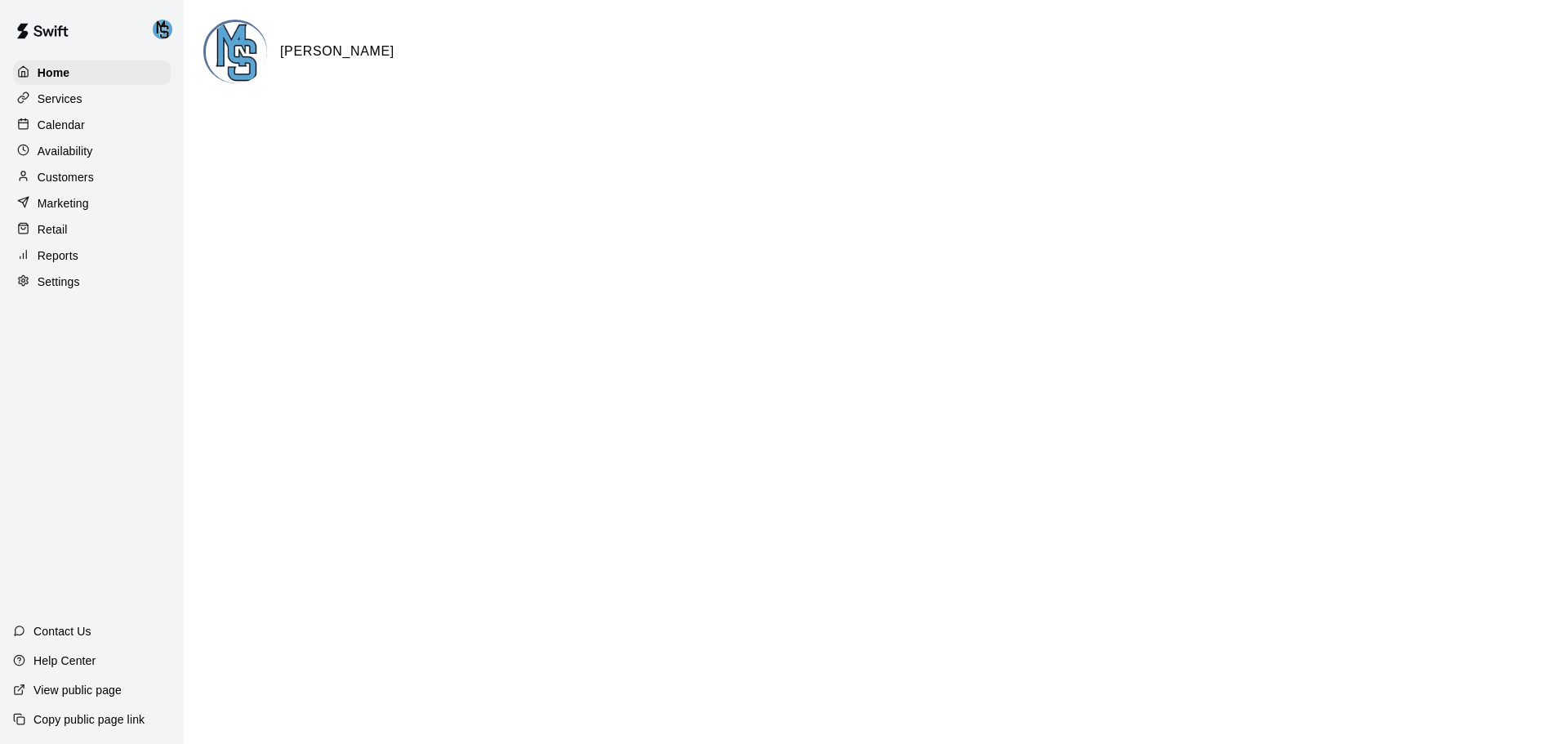
click at [113, 208] on div "Marketing" at bounding box center [92, 203] width 158 height 24
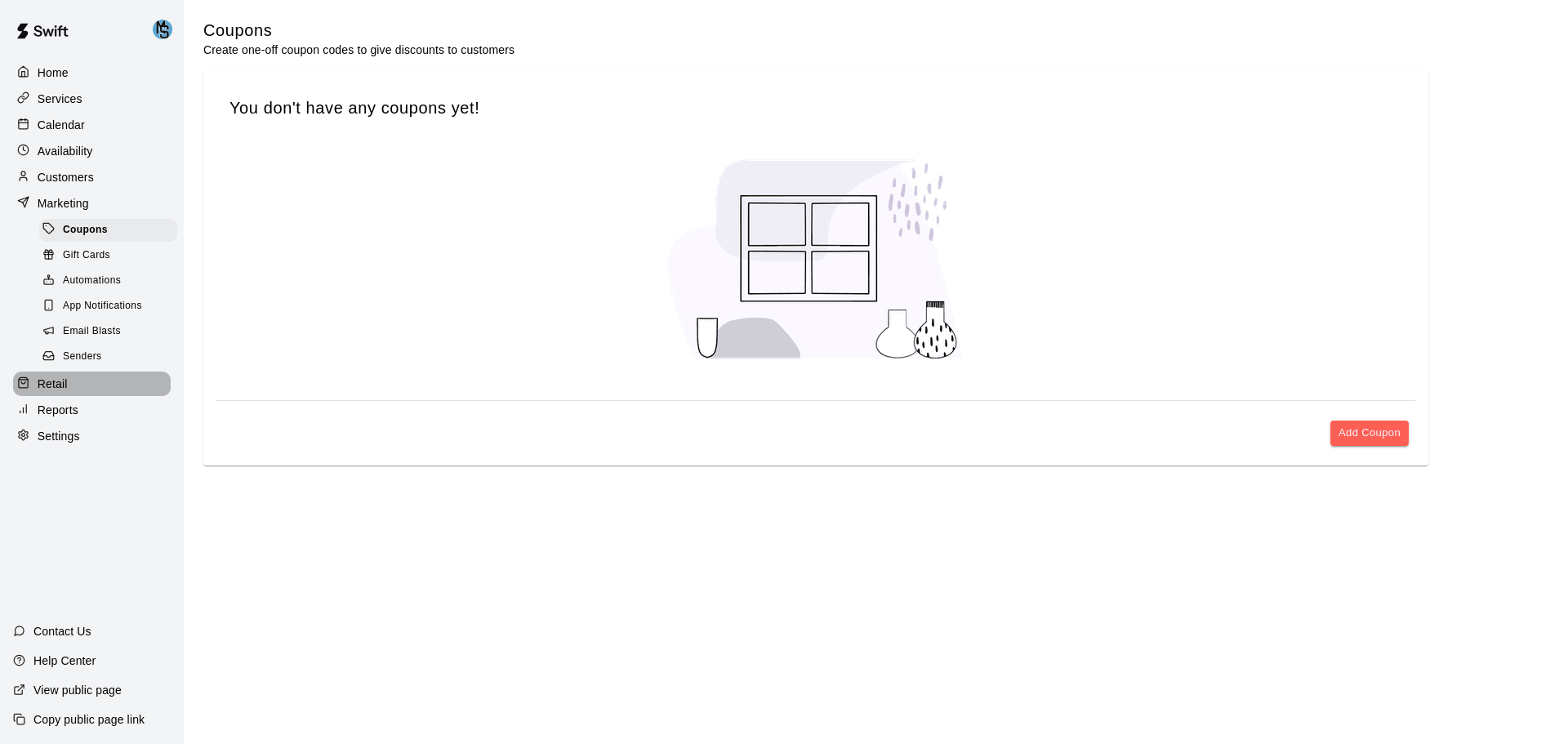
click at [94, 396] on div "Retail" at bounding box center [92, 383] width 158 height 24
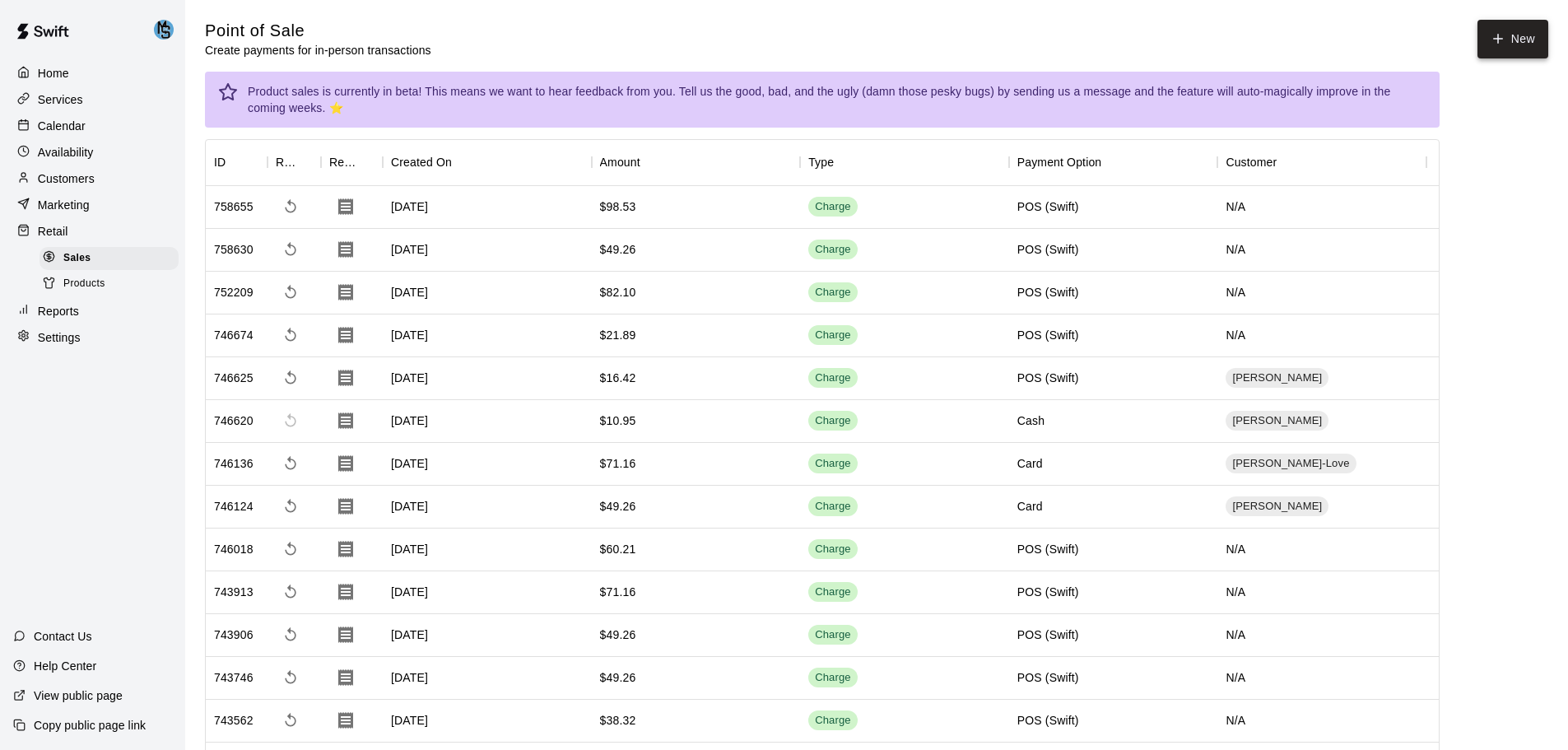
click at [1513, 37] on button "New" at bounding box center [1514, 38] width 71 height 38
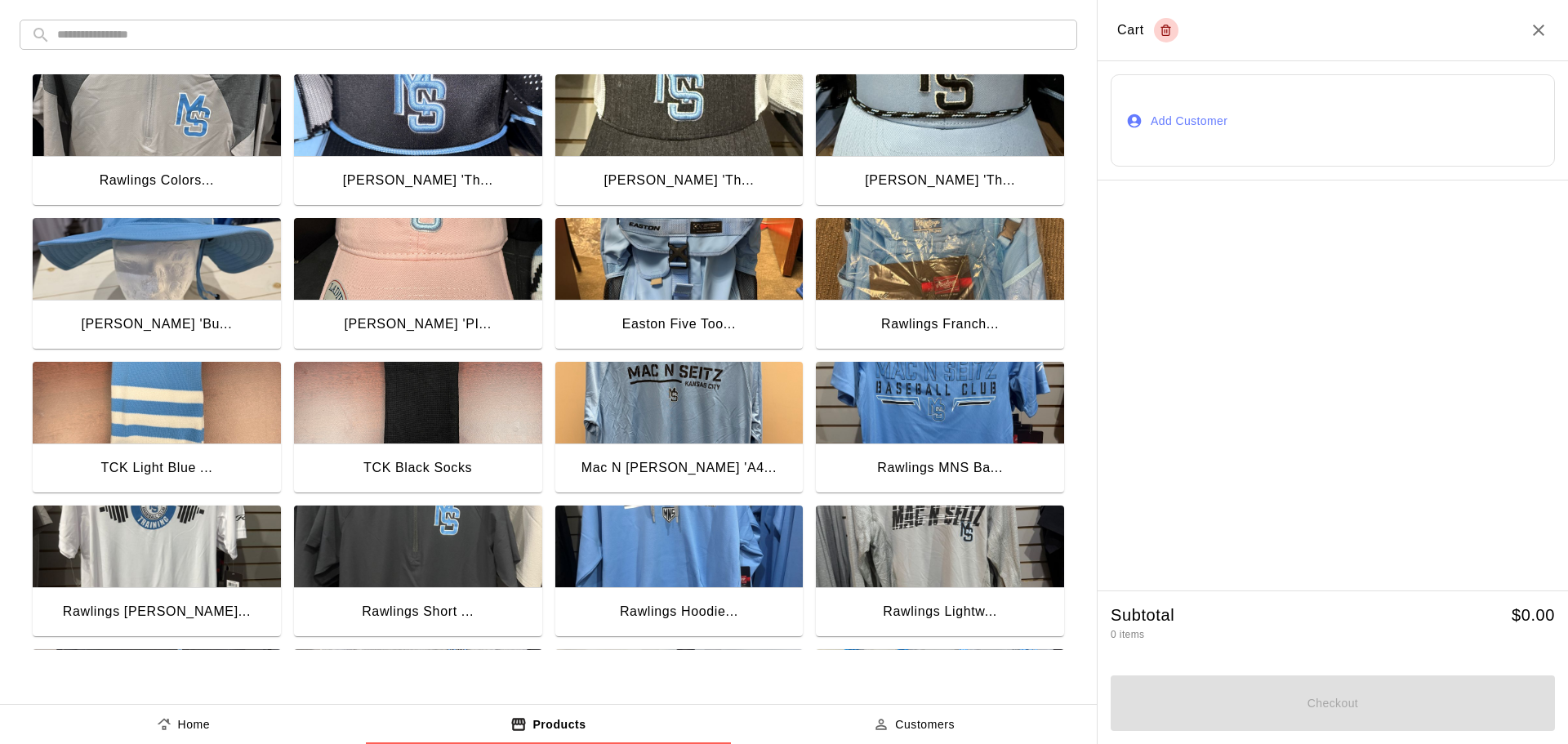
scroll to position [82, 0]
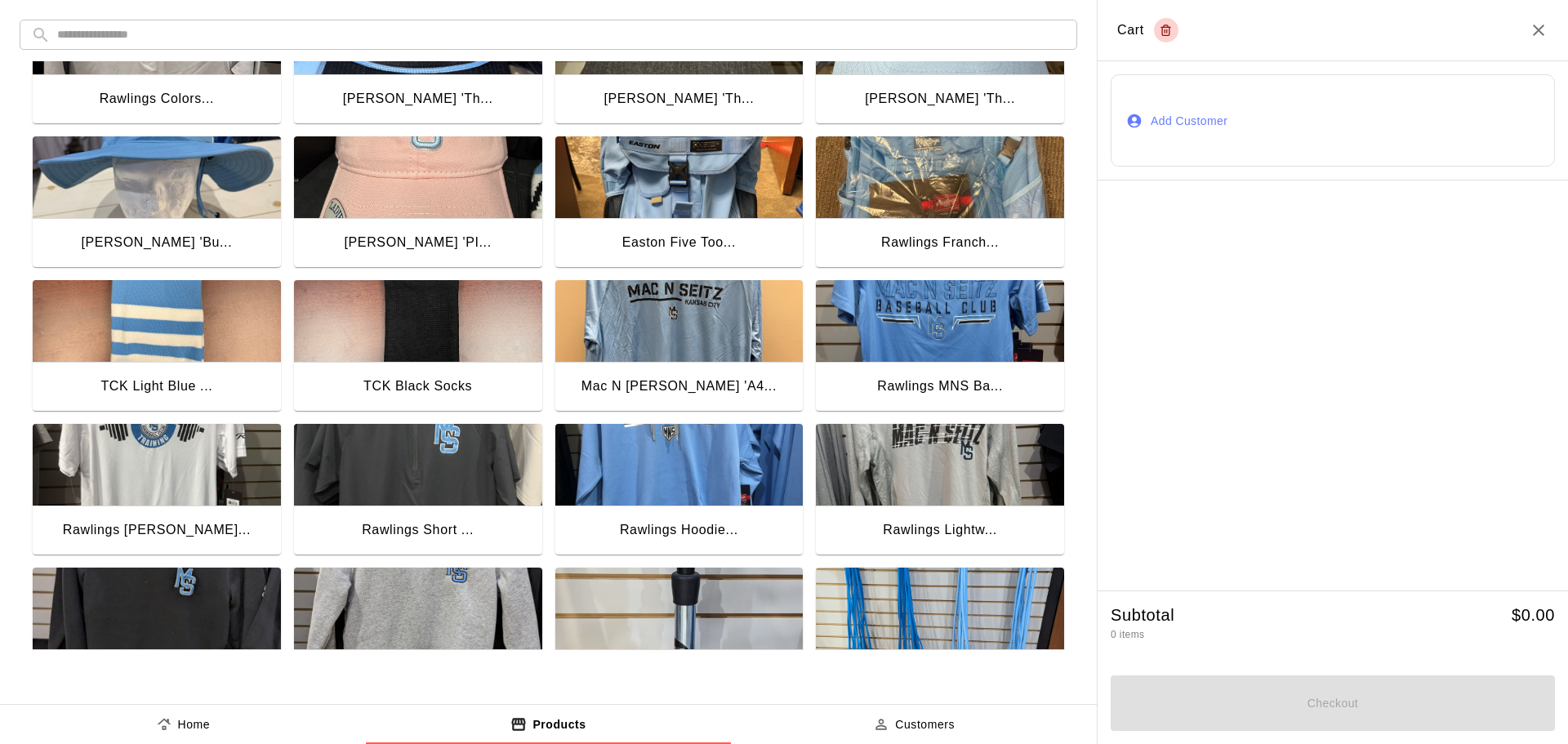
click at [110, 176] on img "button" at bounding box center [157, 177] width 249 height 82
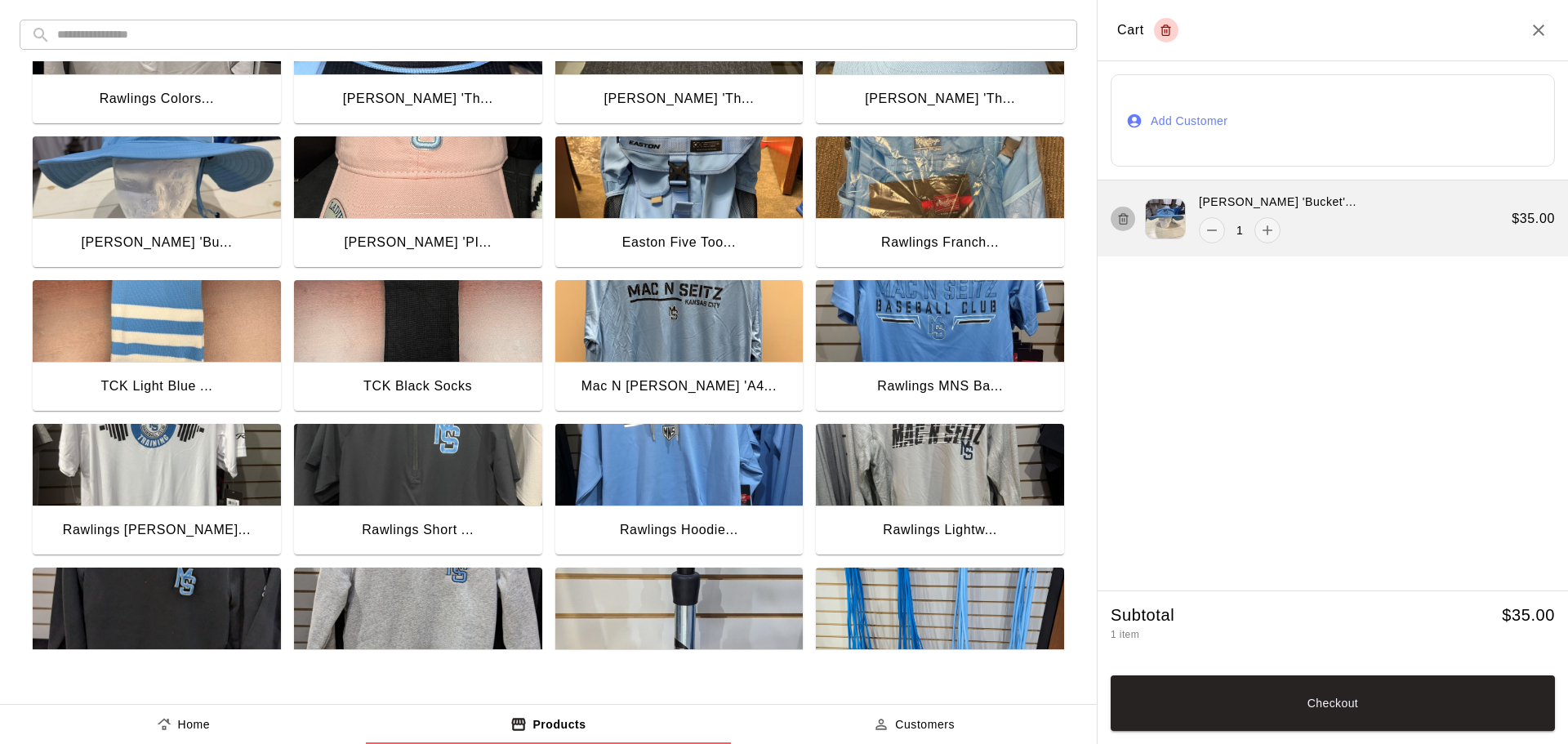
click at [1124, 215] on icon "button" at bounding box center [1123, 215] width 9 height 0
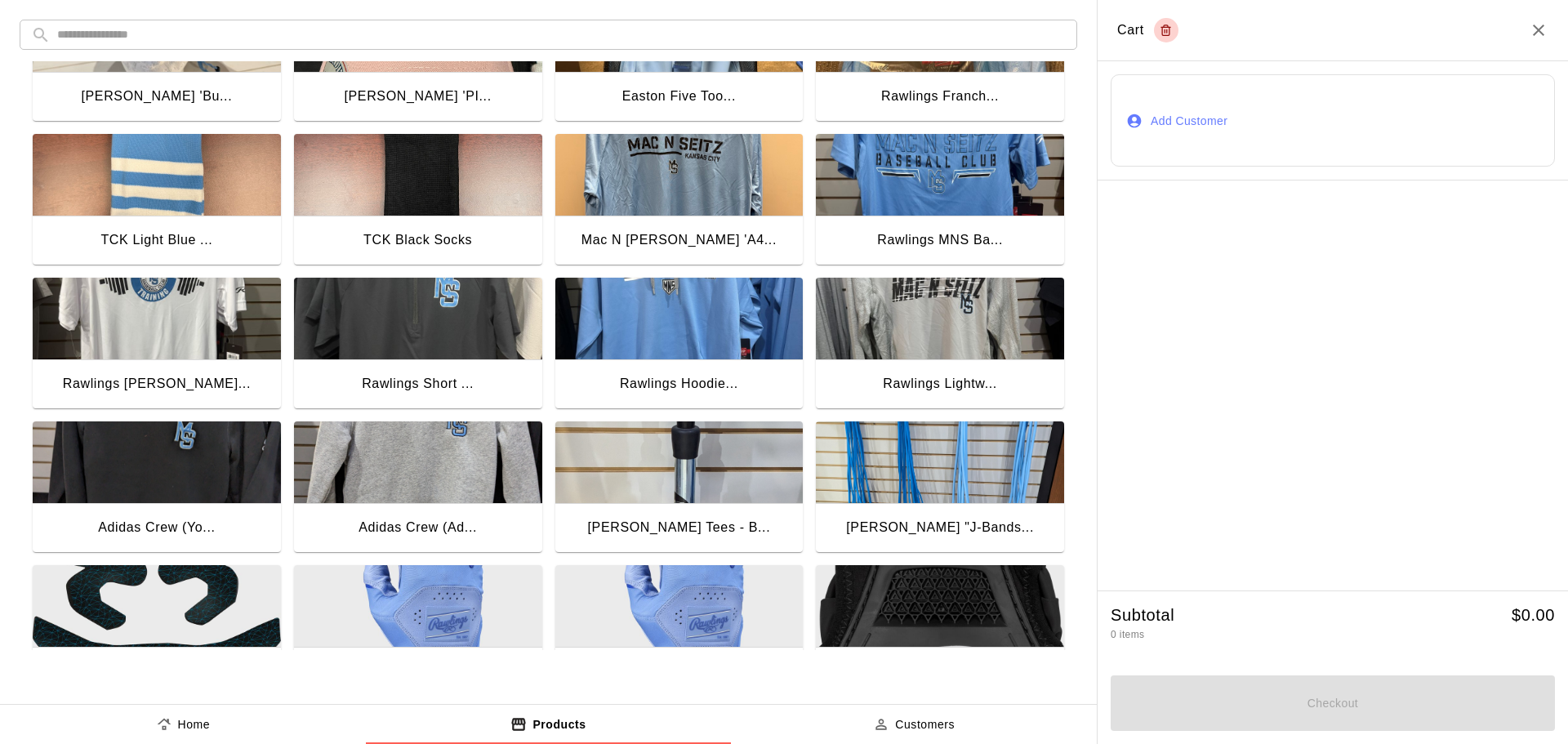
scroll to position [0, 0]
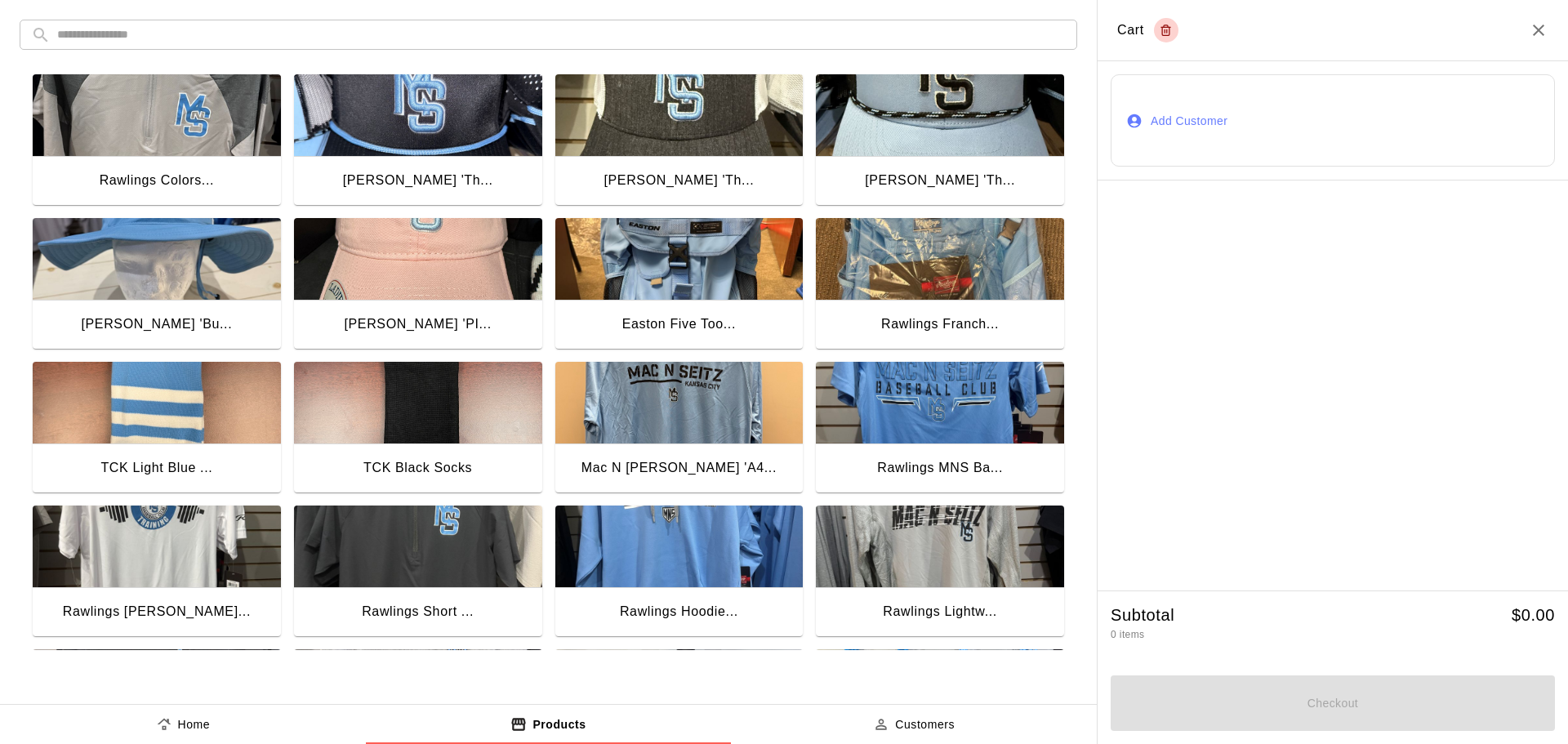
click at [154, 288] on img "button" at bounding box center [157, 259] width 249 height 82
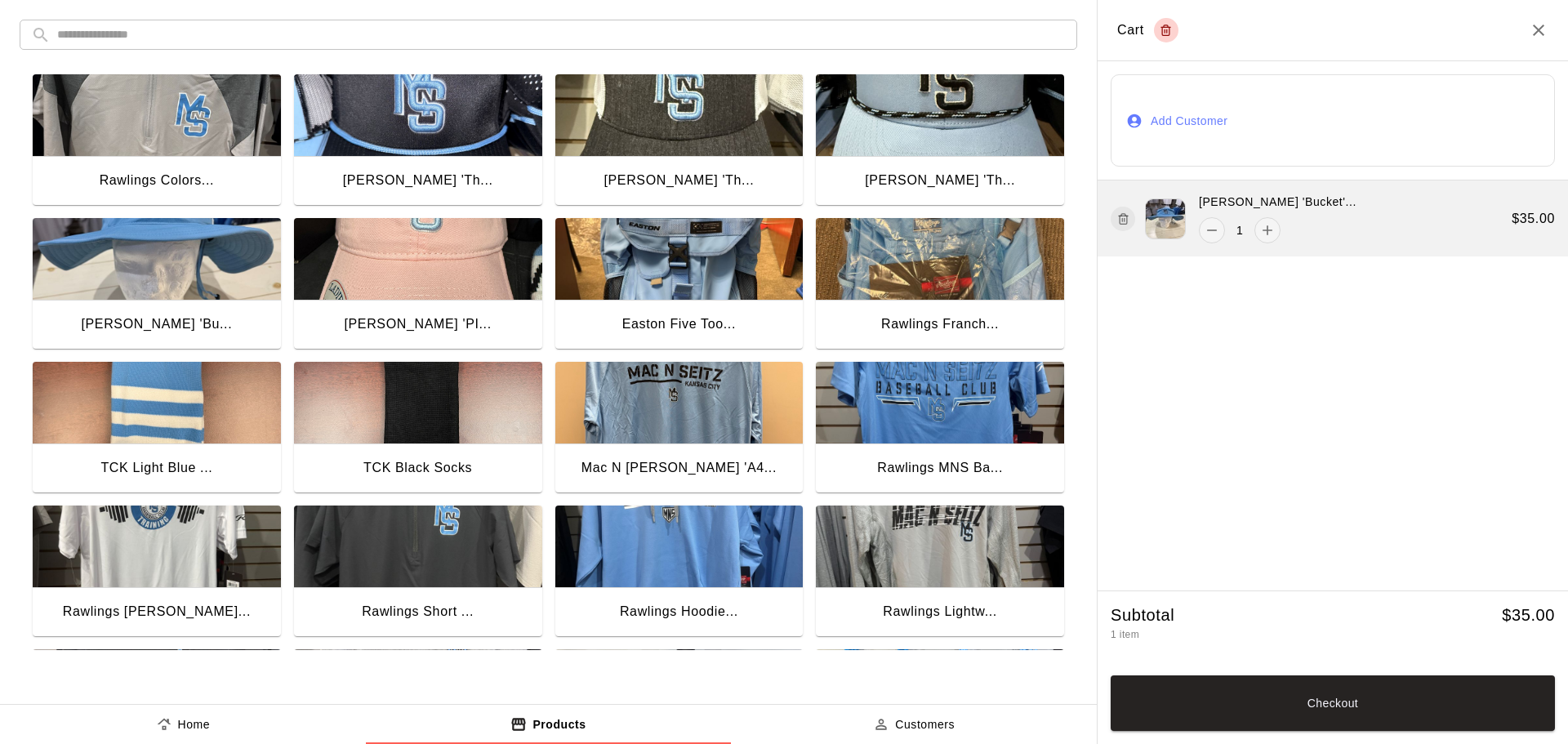
click at [1326, 208] on div "Mac N Seitz 'Bucket'... 1 $ 35.00" at bounding box center [1332, 218] width 470 height 76
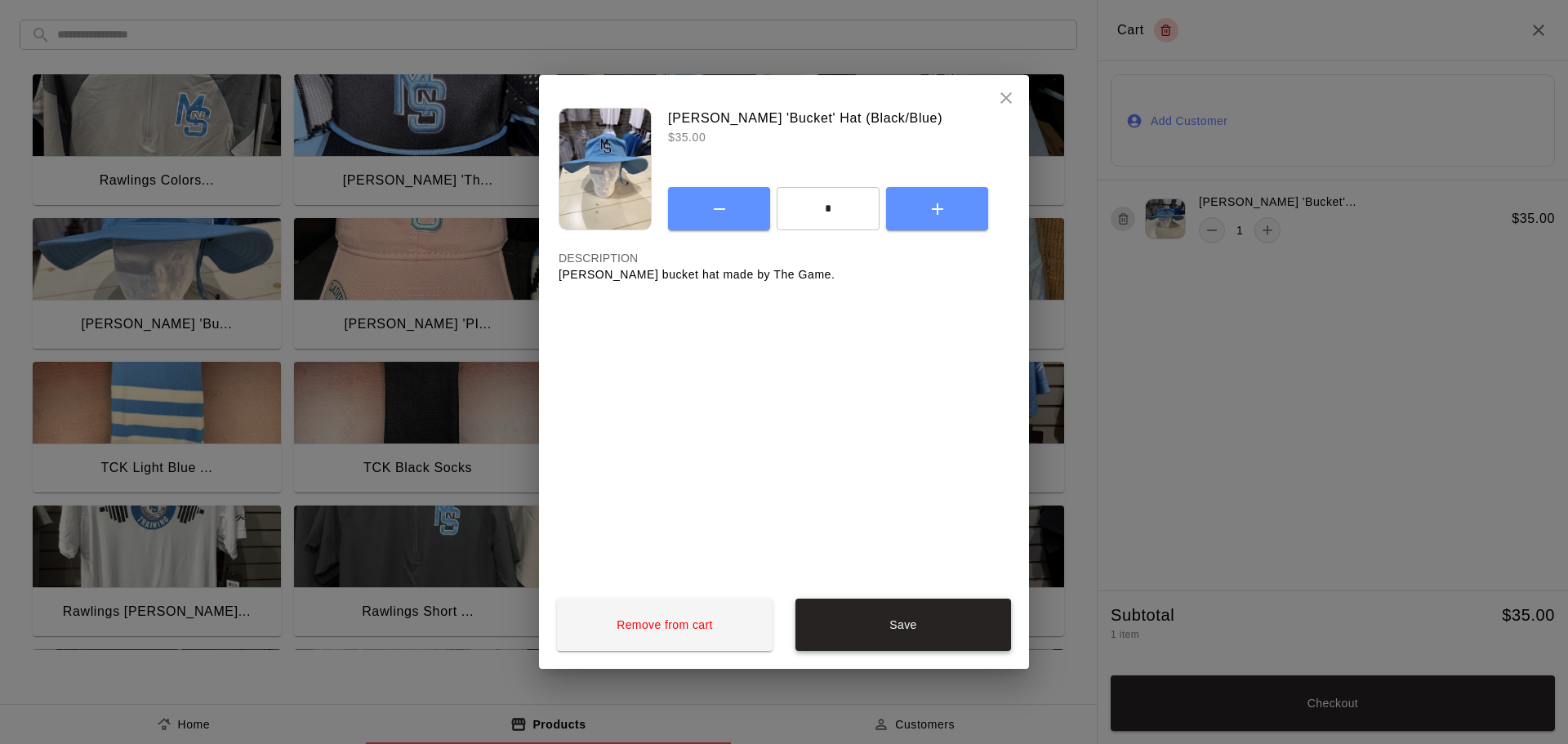
click at [886, 624] on button "Save" at bounding box center [903, 624] width 215 height 52
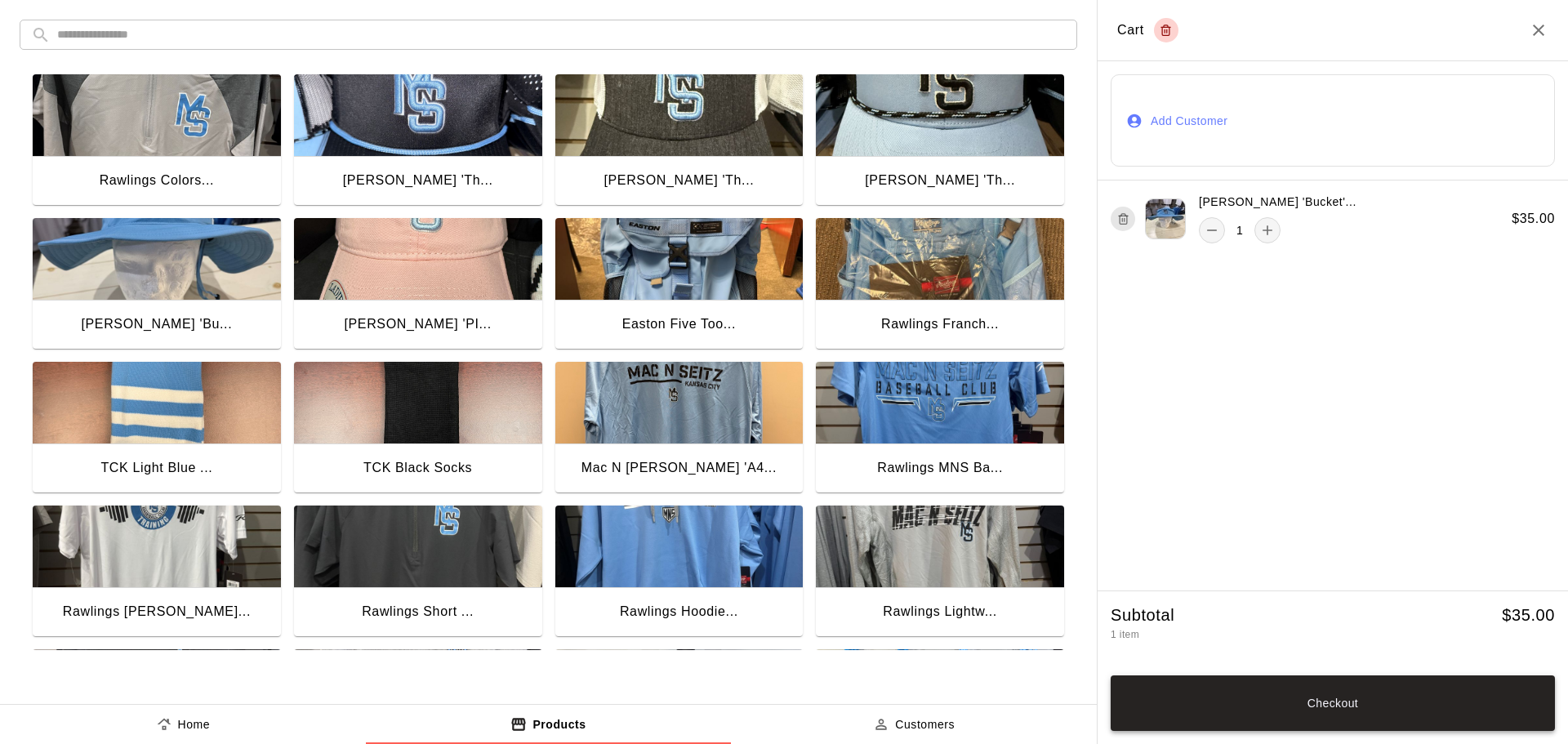
click at [1355, 691] on button "Checkout" at bounding box center [1332, 703] width 444 height 56
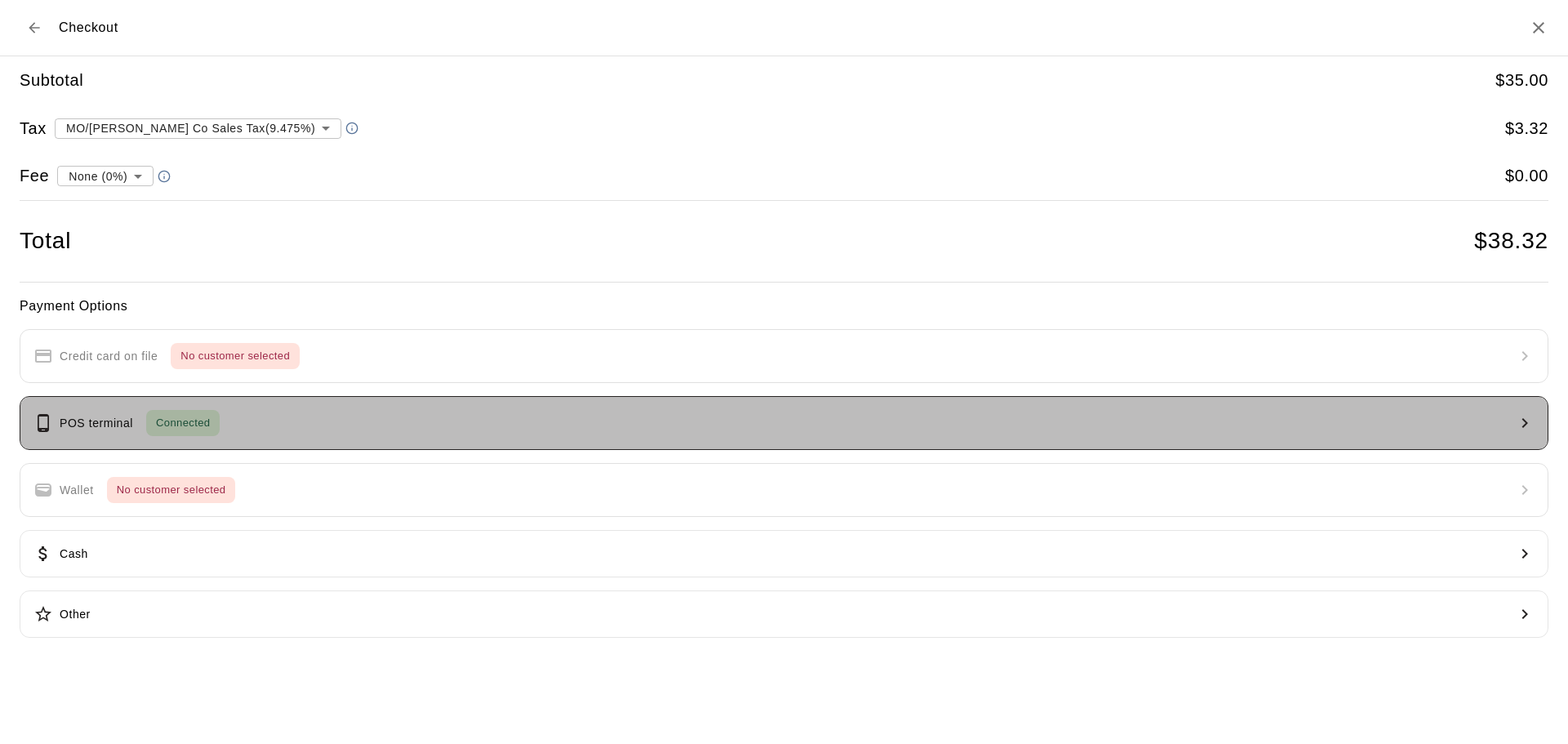
click at [398, 430] on button "POS terminal Connected" at bounding box center [783, 423] width 1528 height 54
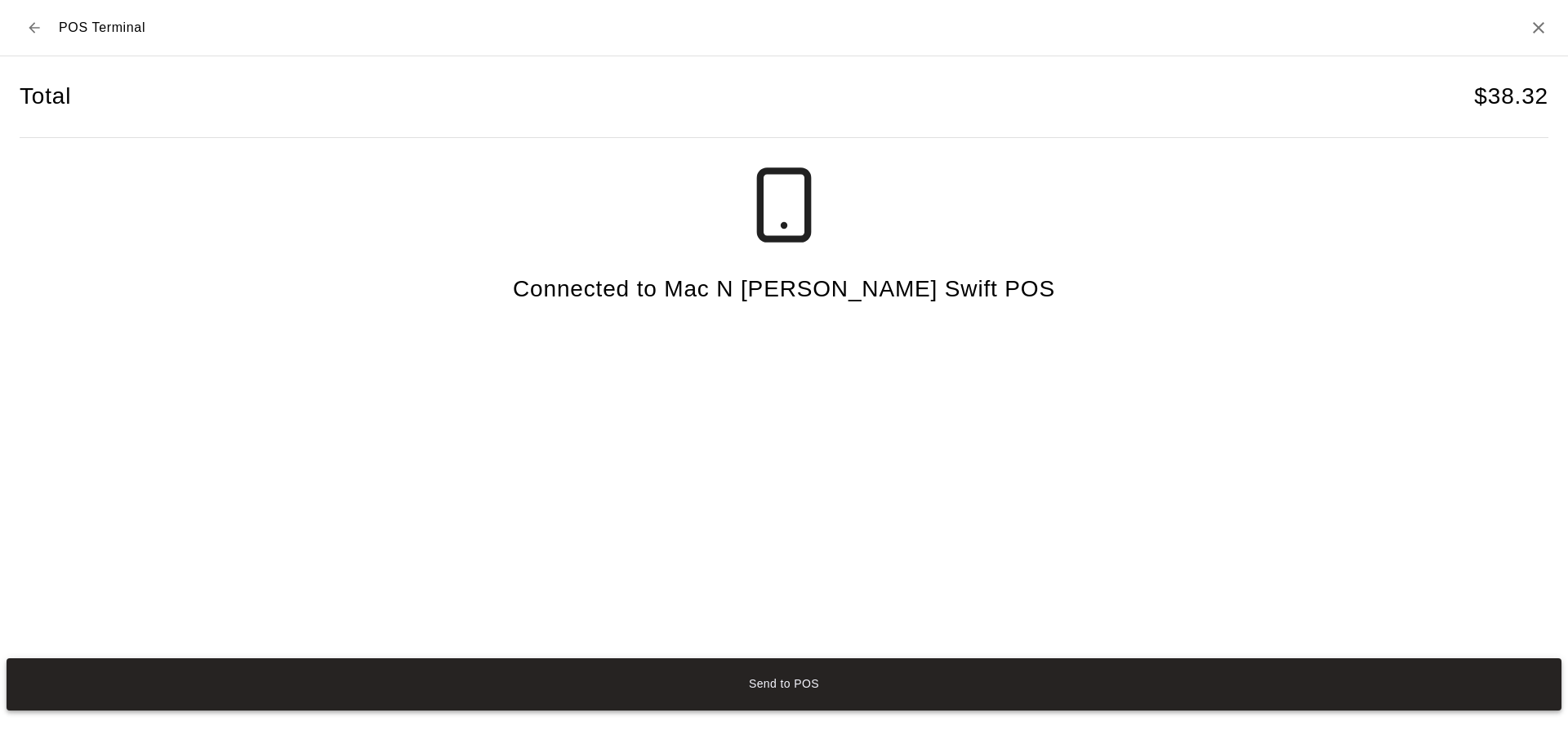
click at [847, 685] on button "Send to POS" at bounding box center [784, 684] width 1555 height 52
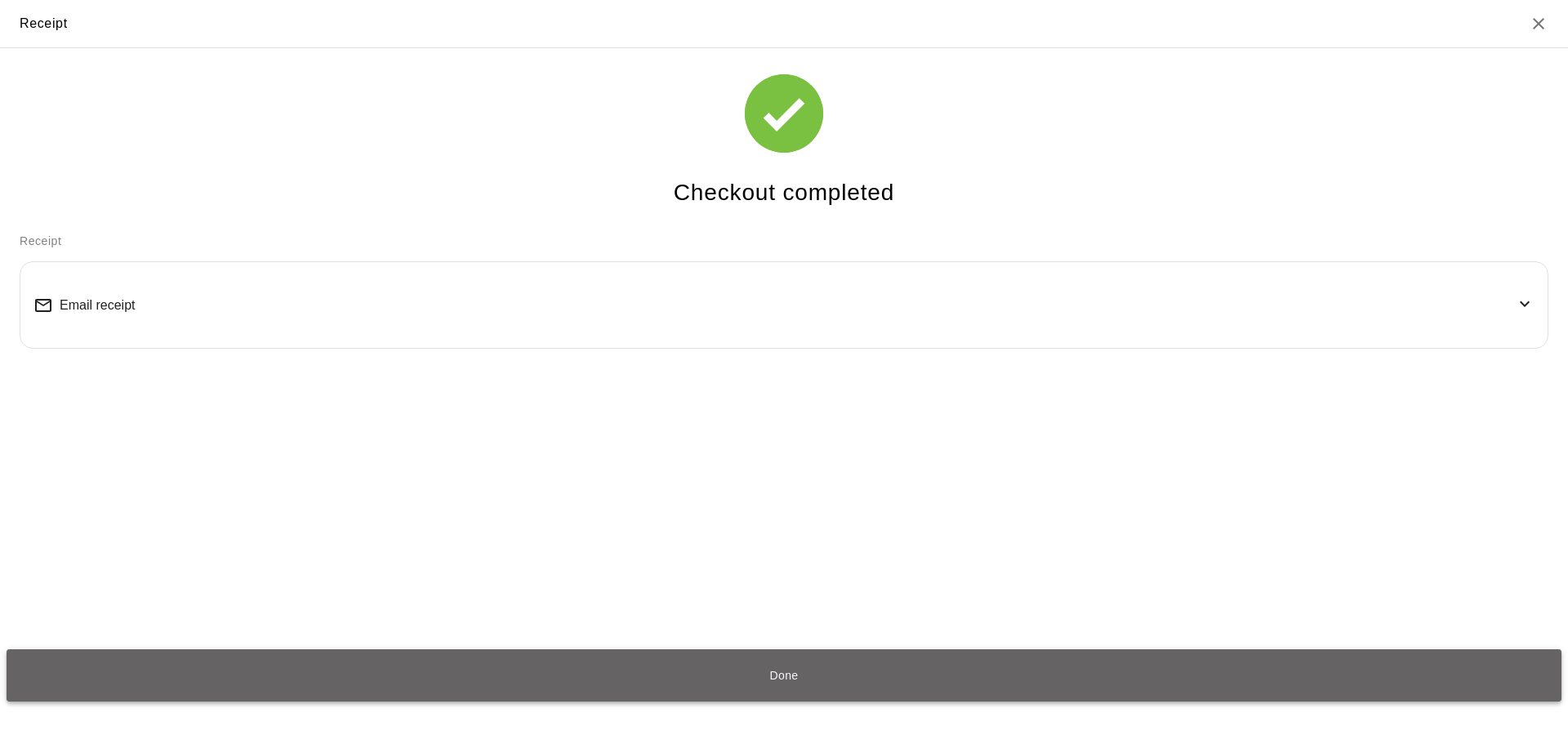
click at [801, 662] on button "Done" at bounding box center [784, 675] width 1555 height 52
click at [867, 660] on button "Done" at bounding box center [784, 675] width 1555 height 52
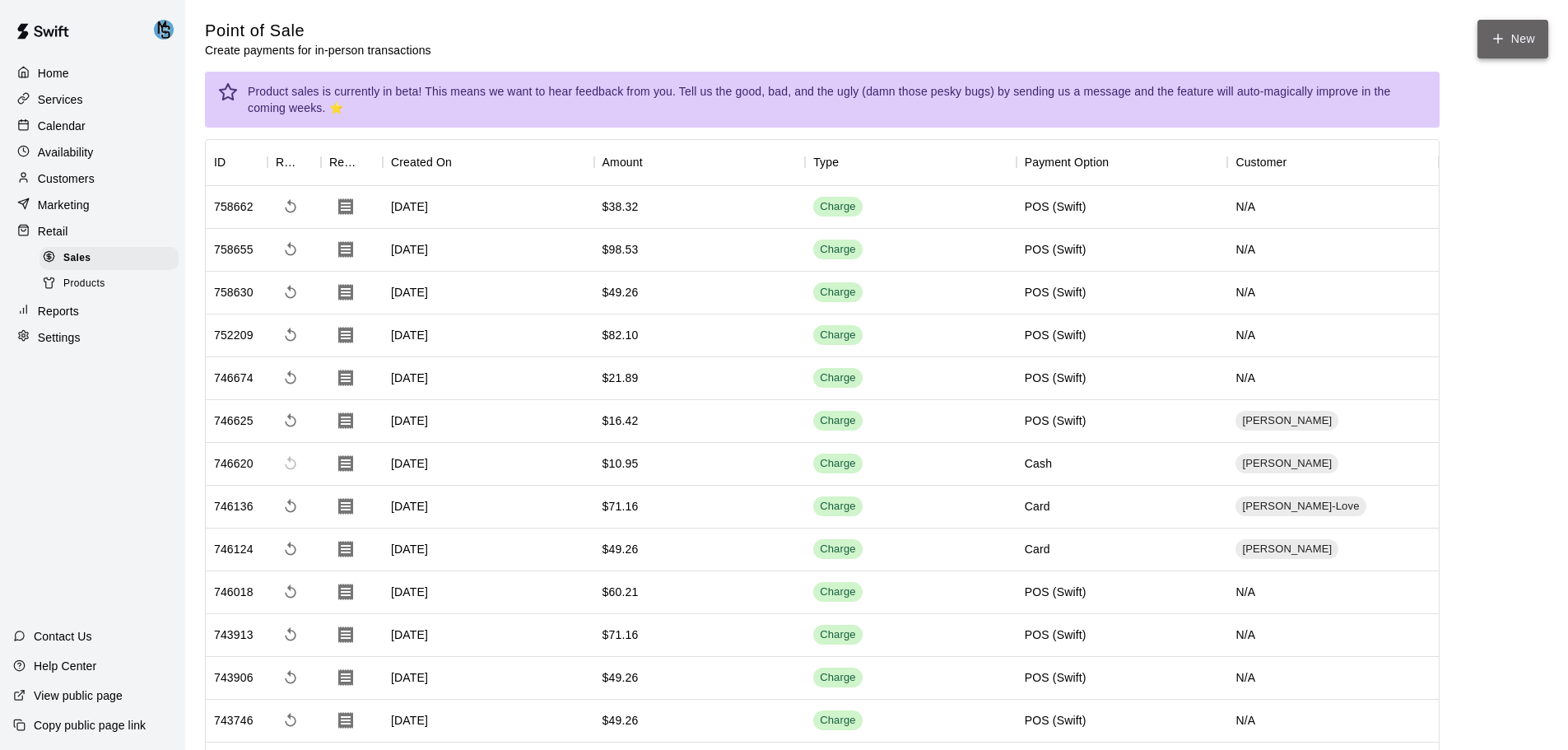
click at [1510, 32] on button "New" at bounding box center [1514, 38] width 71 height 38
